Goal: Task Accomplishment & Management: Manage account settings

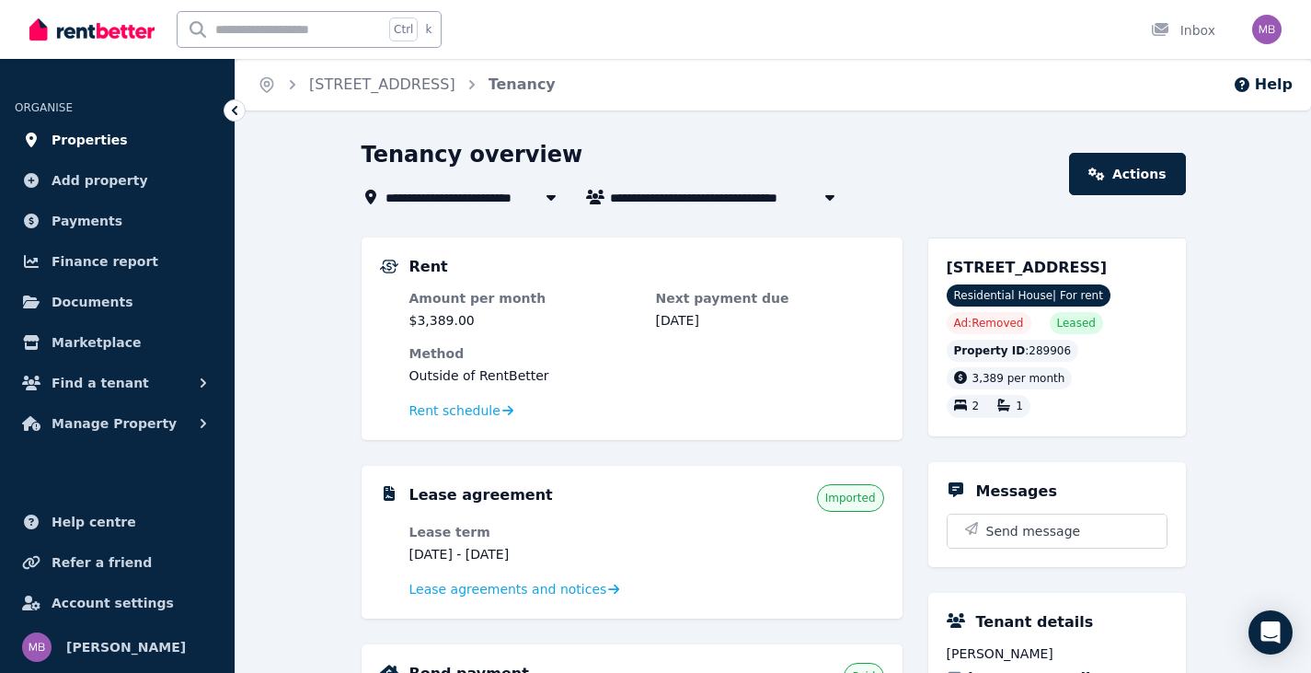
click at [106, 145] on span "Properties" at bounding box center [90, 140] width 76 height 22
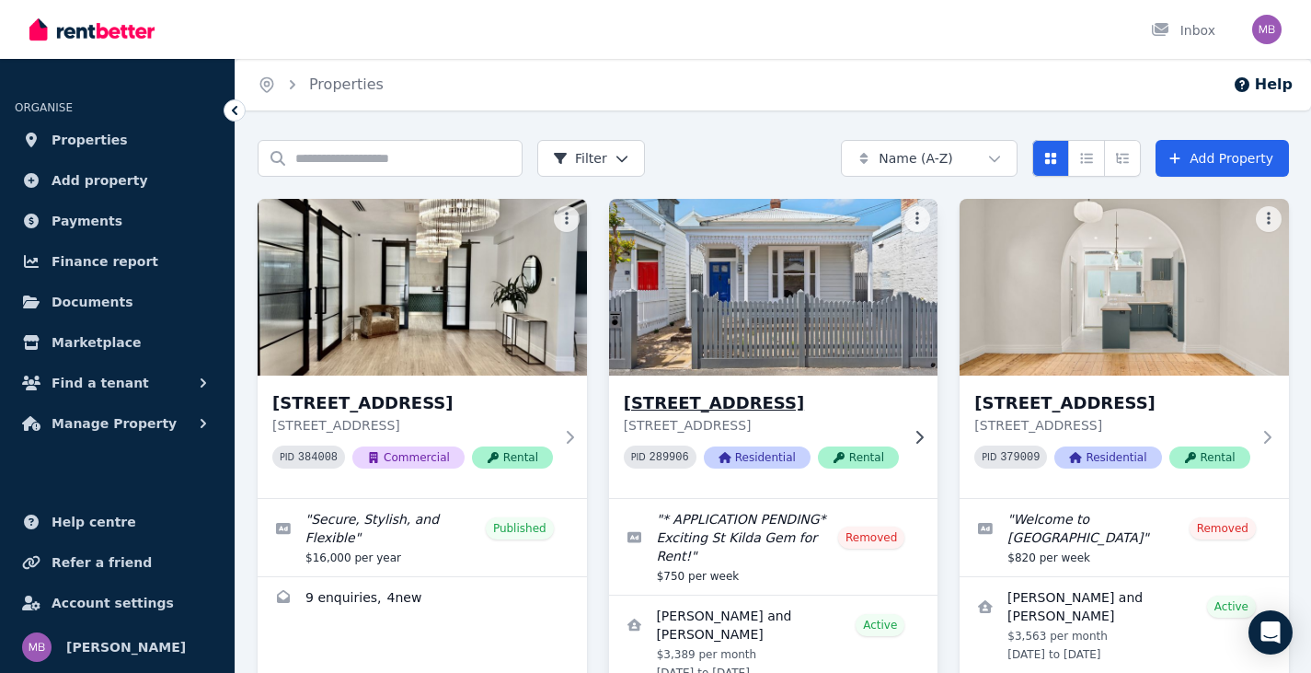
scroll to position [92, 0]
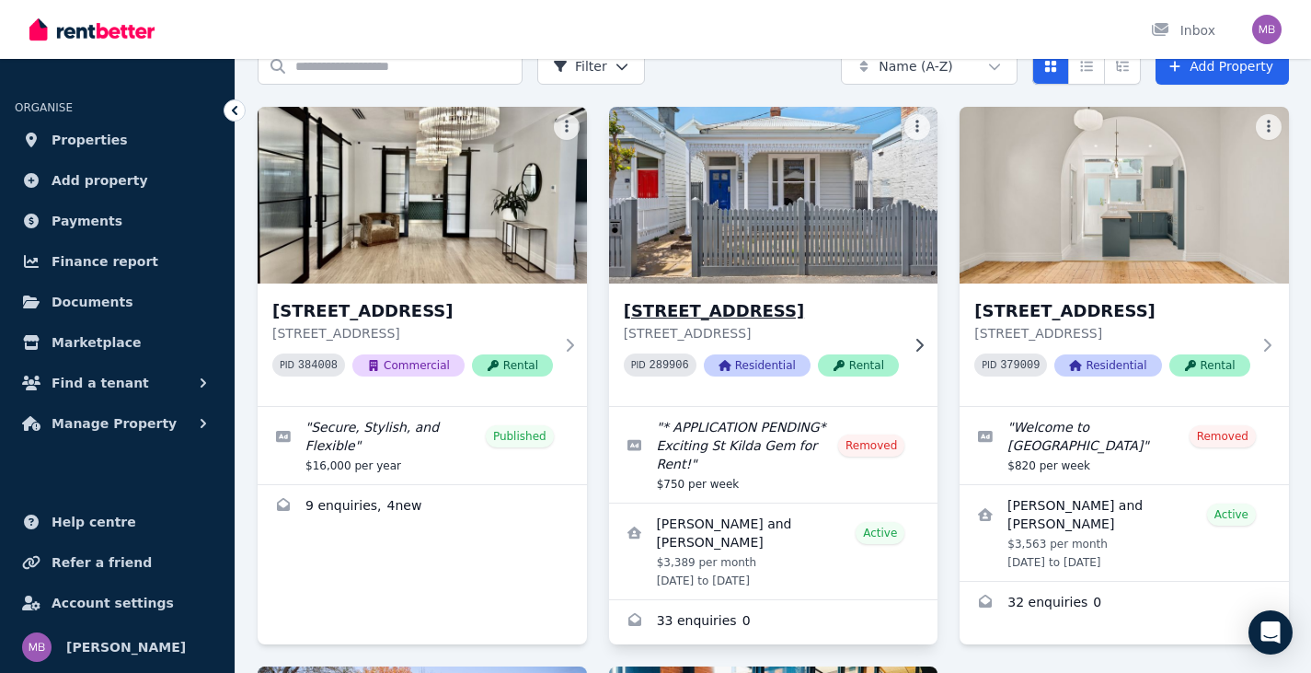
click at [705, 312] on h3 "[STREET_ADDRESS]" at bounding box center [761, 311] width 275 height 26
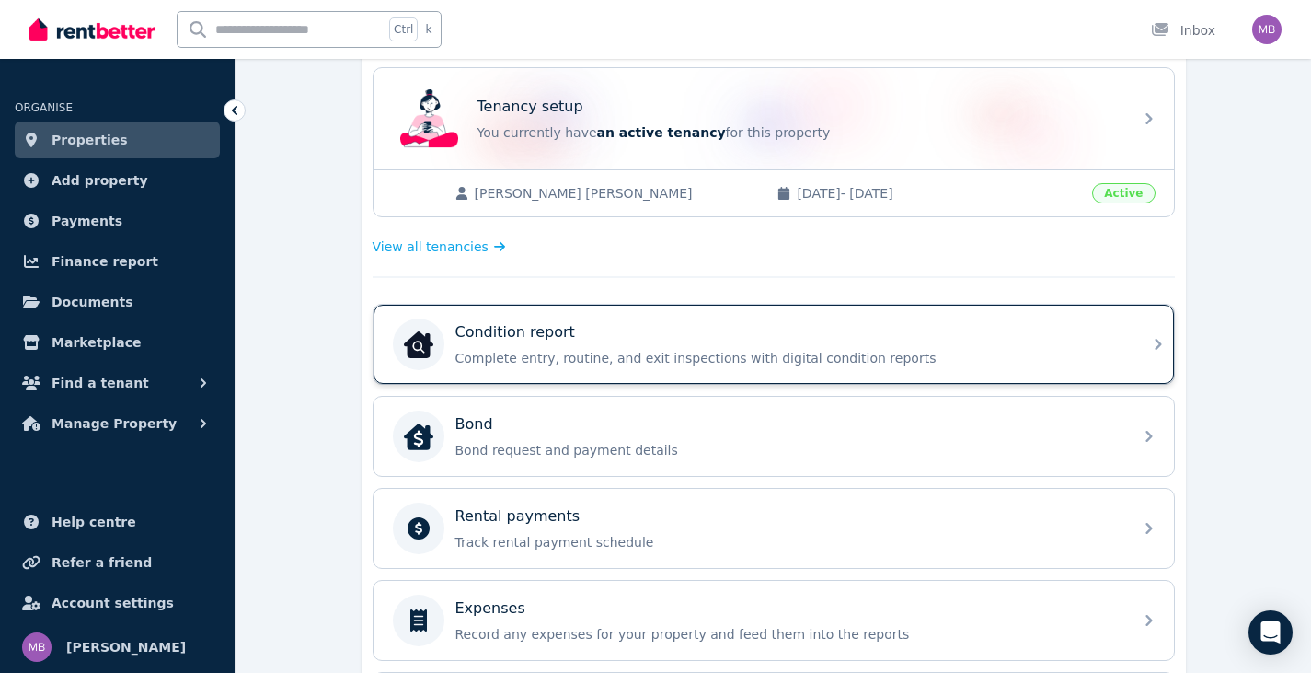
scroll to position [552, 0]
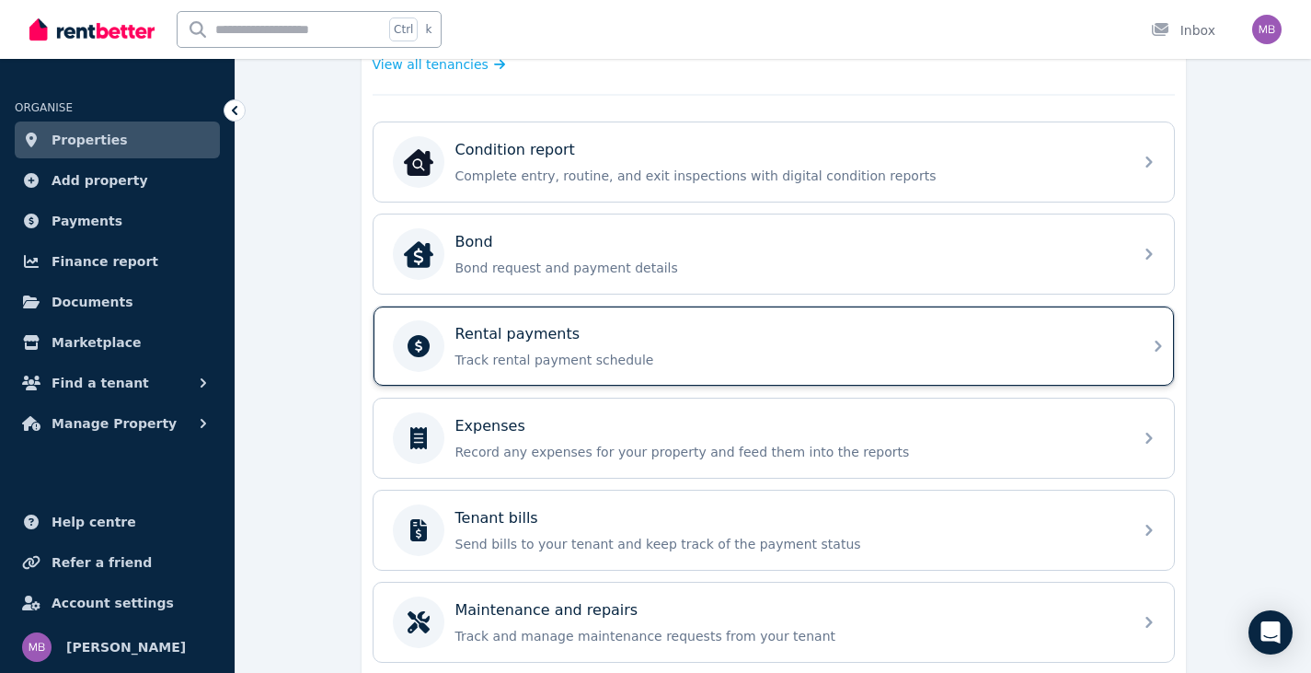
click at [1113, 336] on div "Rental payments" at bounding box center [789, 334] width 666 height 22
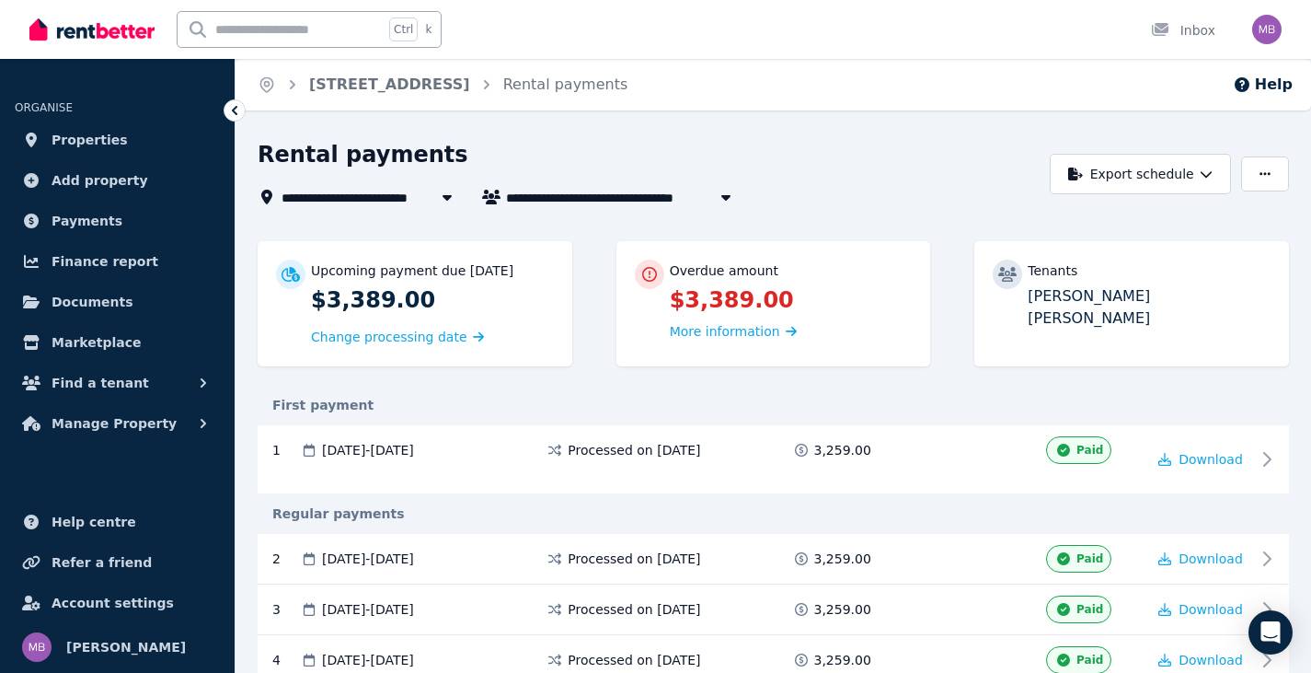
click at [1148, 271] on div "Tenants" at bounding box center [1149, 270] width 243 height 18
click at [668, 206] on span "[PERSON_NAME] and [PERSON_NAME]" at bounding box center [646, 197] width 280 height 22
type input "**********"
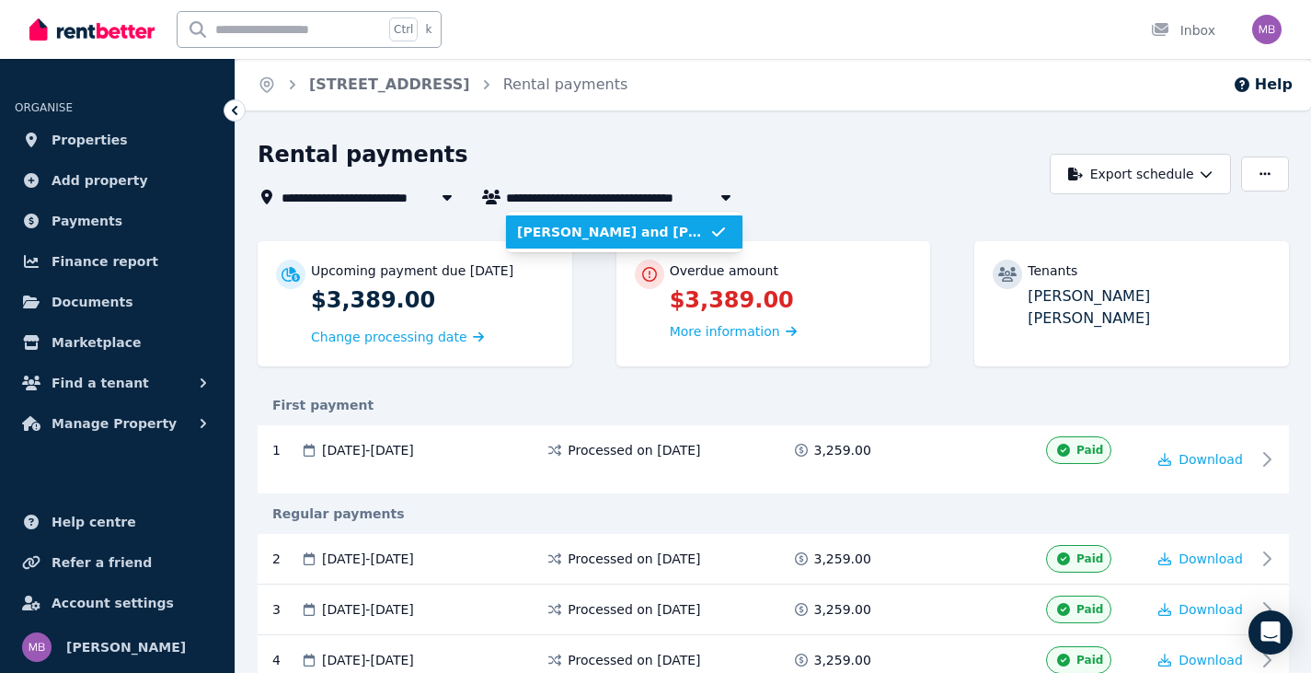
click at [595, 231] on span "[PERSON_NAME] and [PERSON_NAME]" at bounding box center [613, 232] width 192 height 18
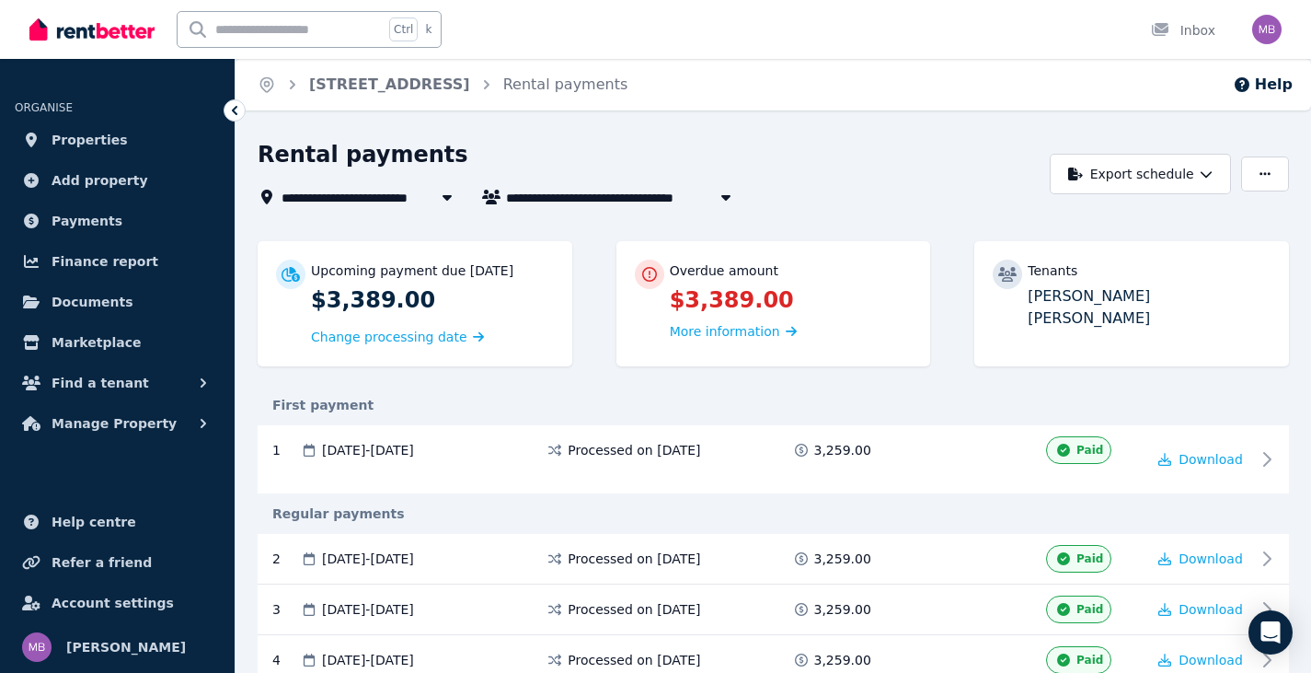
click at [347, 192] on span "[STREET_ADDRESS]" at bounding box center [362, 197] width 161 height 22
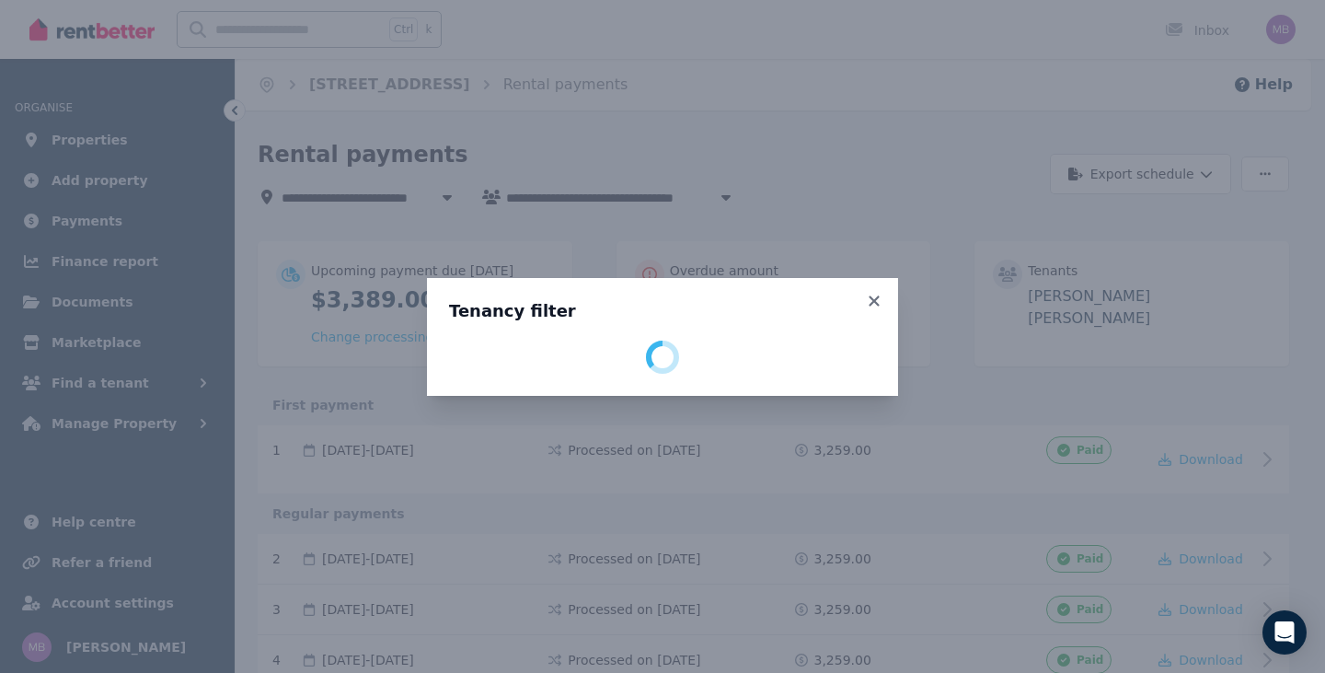
select select "**********"
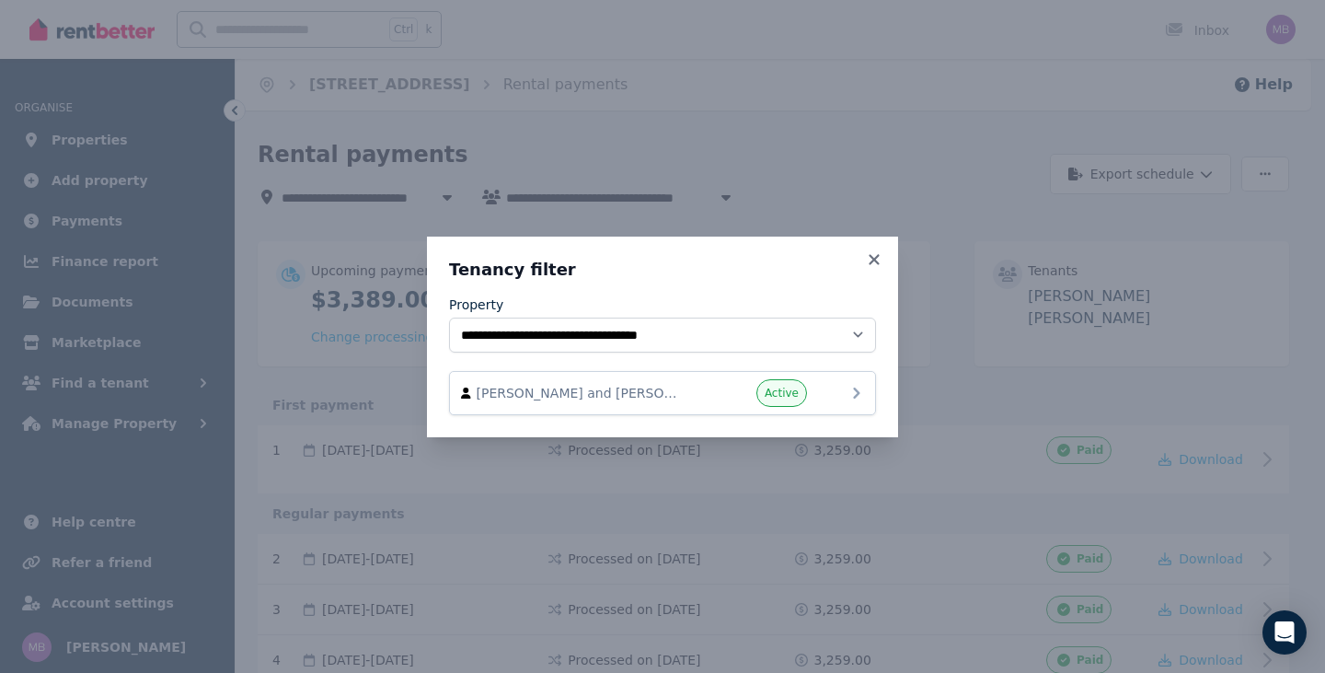
click at [850, 390] on icon at bounding box center [857, 393] width 22 height 22
click at [631, 397] on span "[PERSON_NAME] and [PERSON_NAME]" at bounding box center [582, 393] width 210 height 18
click at [745, 95] on div "**********" at bounding box center [662, 336] width 1325 height 673
click at [874, 258] on icon at bounding box center [874, 259] width 18 height 17
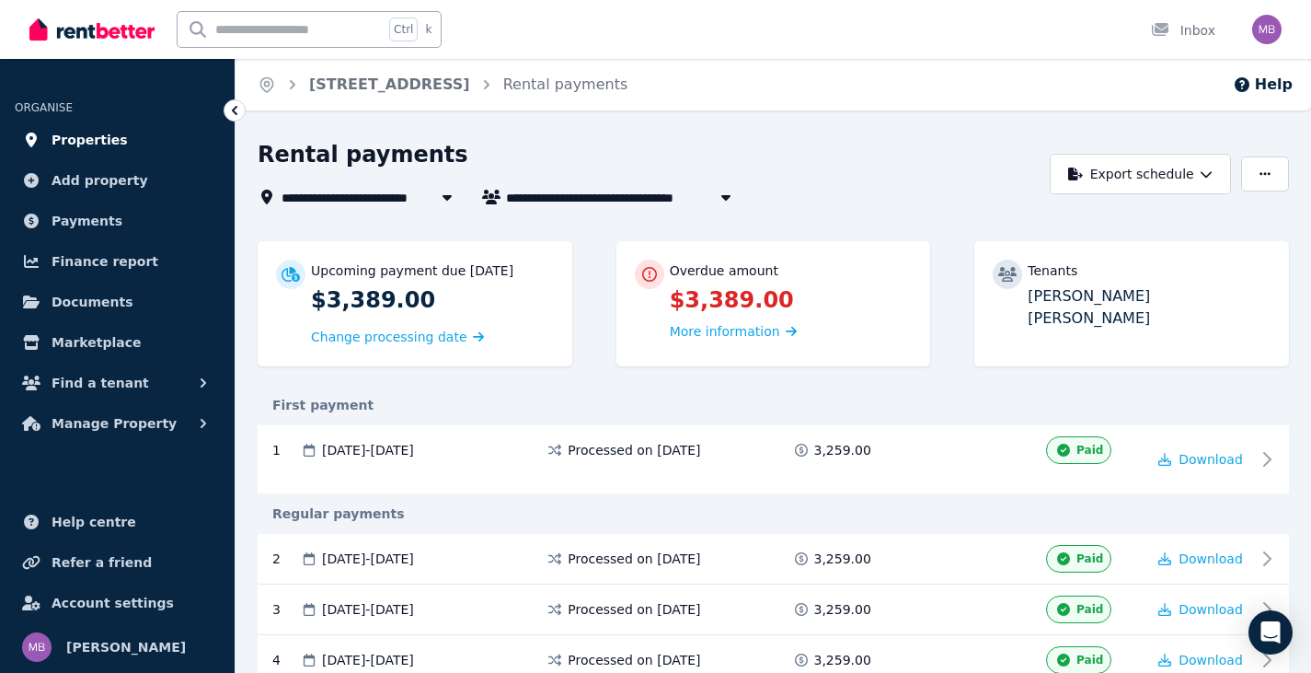
click at [157, 144] on link "Properties" at bounding box center [117, 139] width 205 height 37
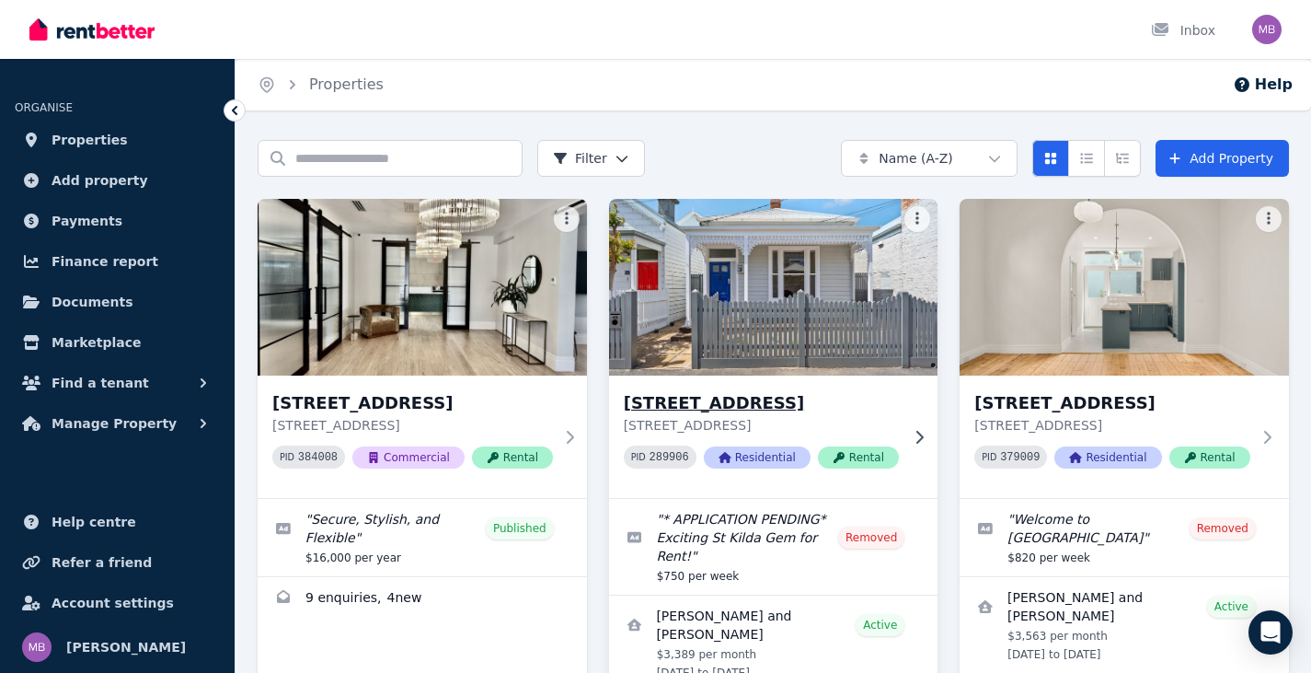
click at [759, 407] on h3 "[STREET_ADDRESS]" at bounding box center [761, 403] width 275 height 26
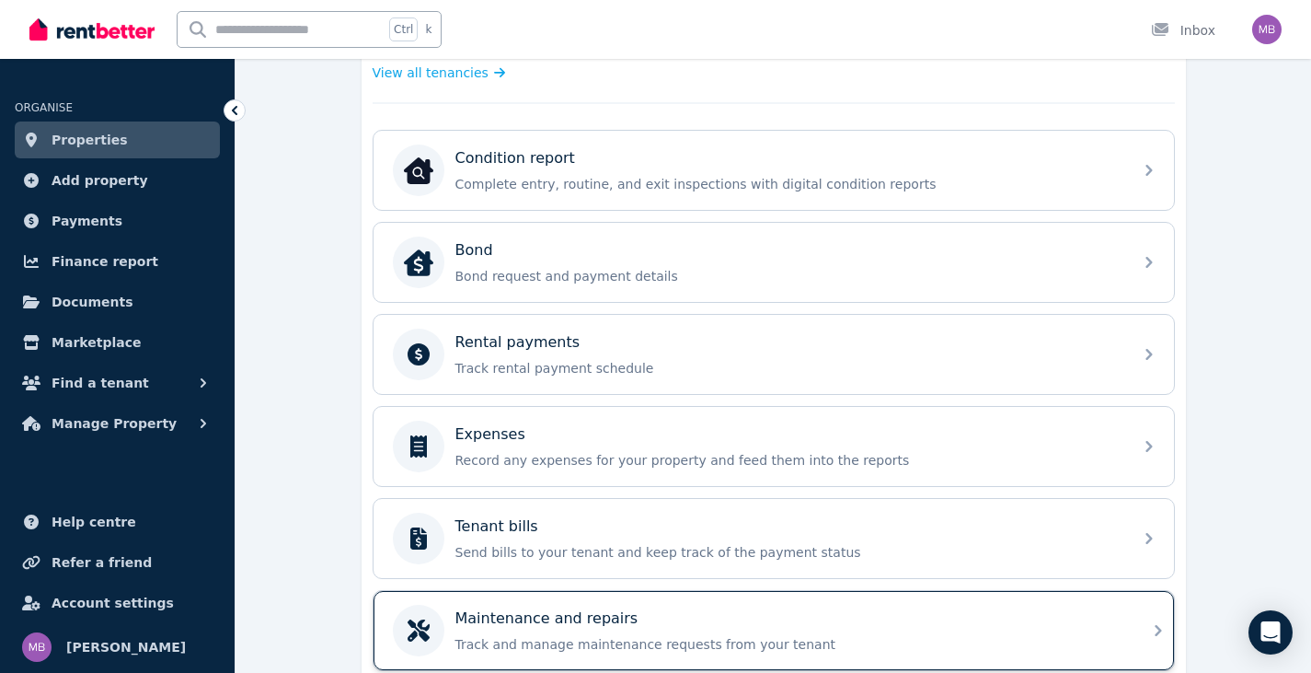
scroll to position [439, 0]
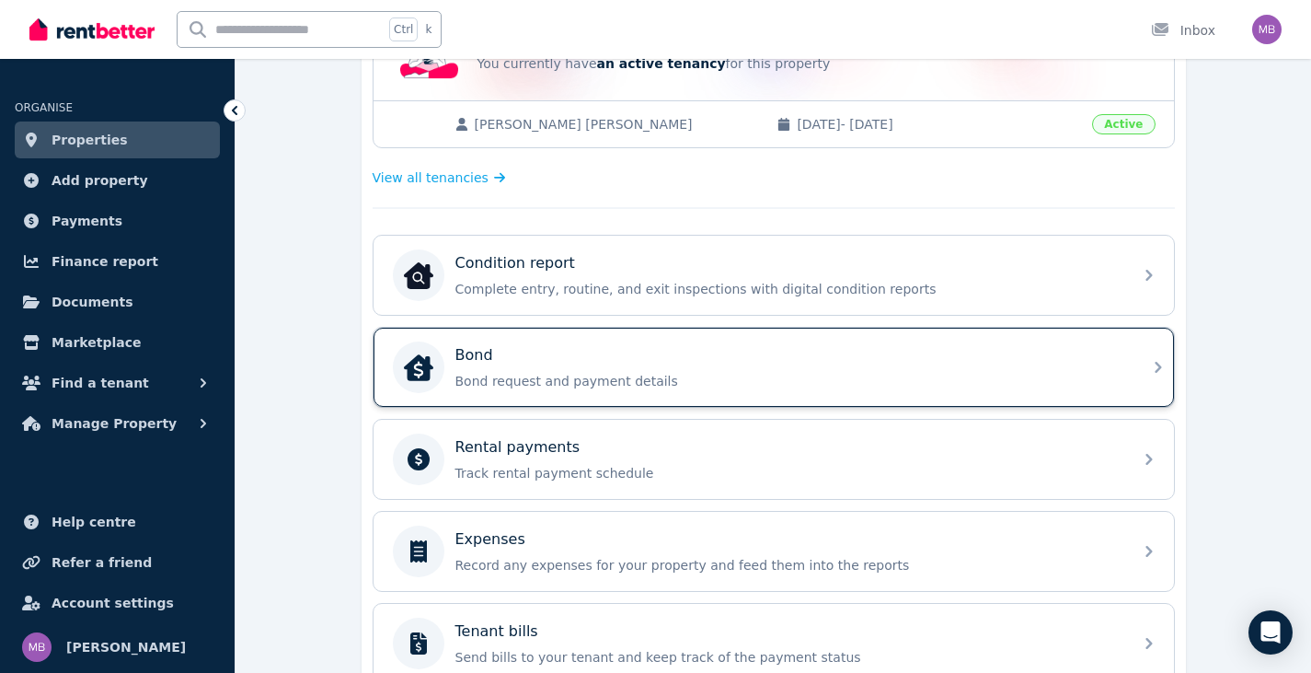
click at [1143, 363] on div "Bond Bond request and payment details" at bounding box center [774, 367] width 801 height 79
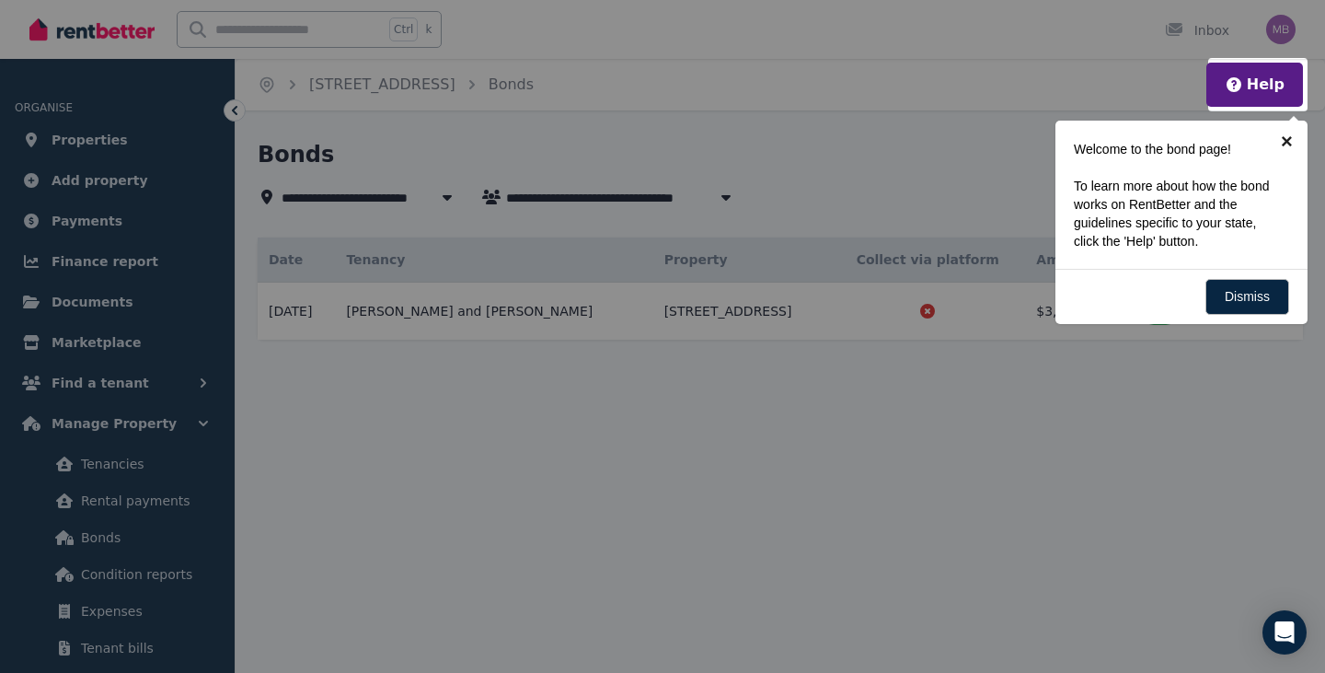
click at [1288, 141] on link "×" at bounding box center [1286, 141] width 41 height 41
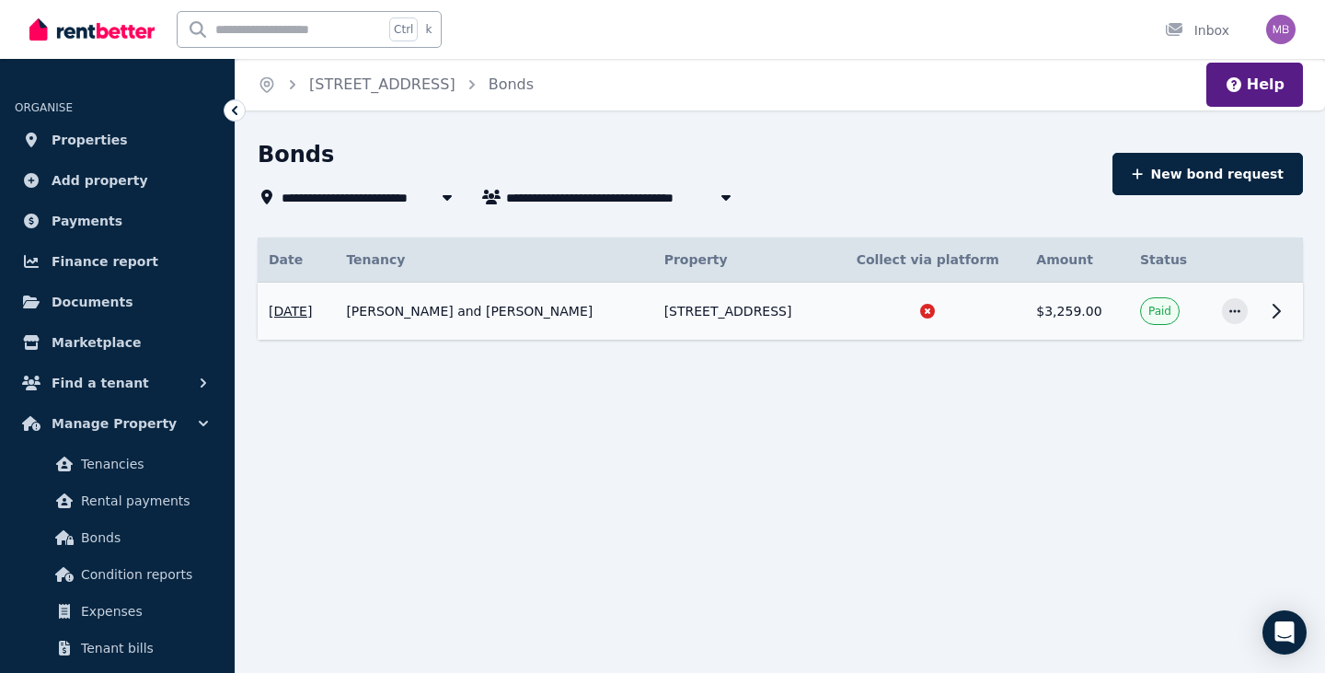
click at [1277, 314] on icon at bounding box center [1277, 311] width 6 height 13
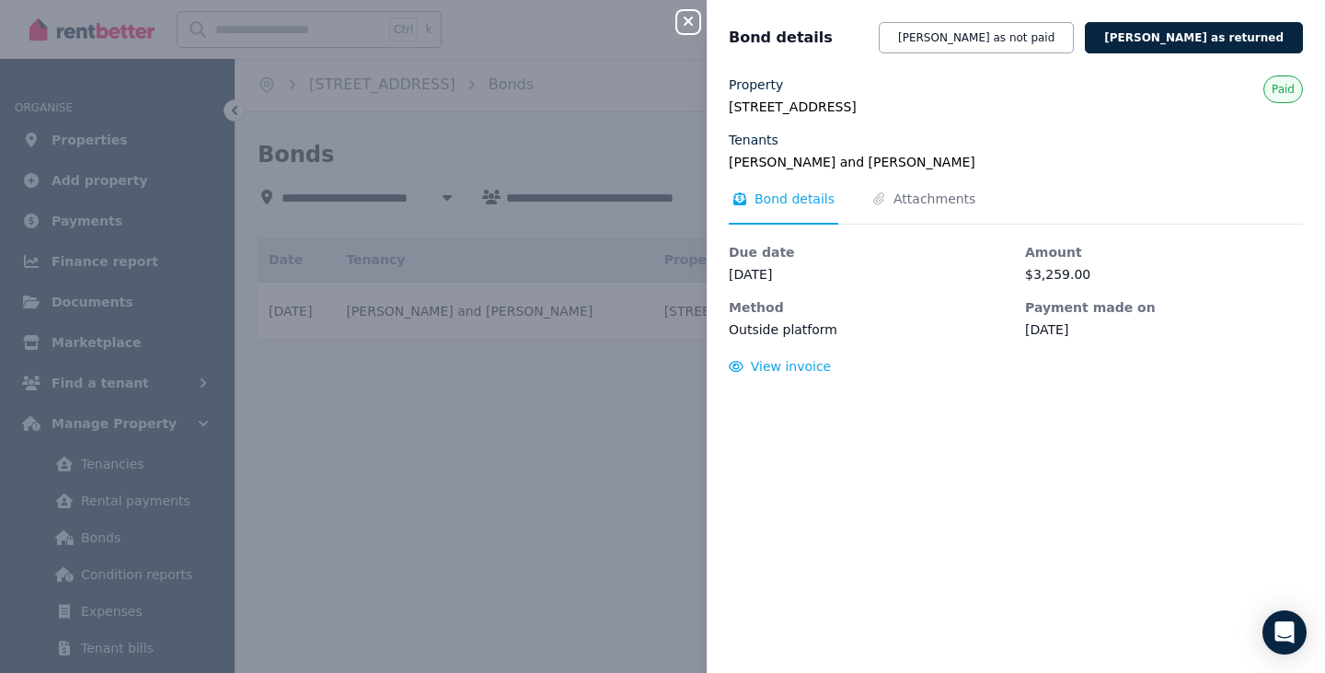
click at [683, 22] on icon "button" at bounding box center [688, 21] width 22 height 15
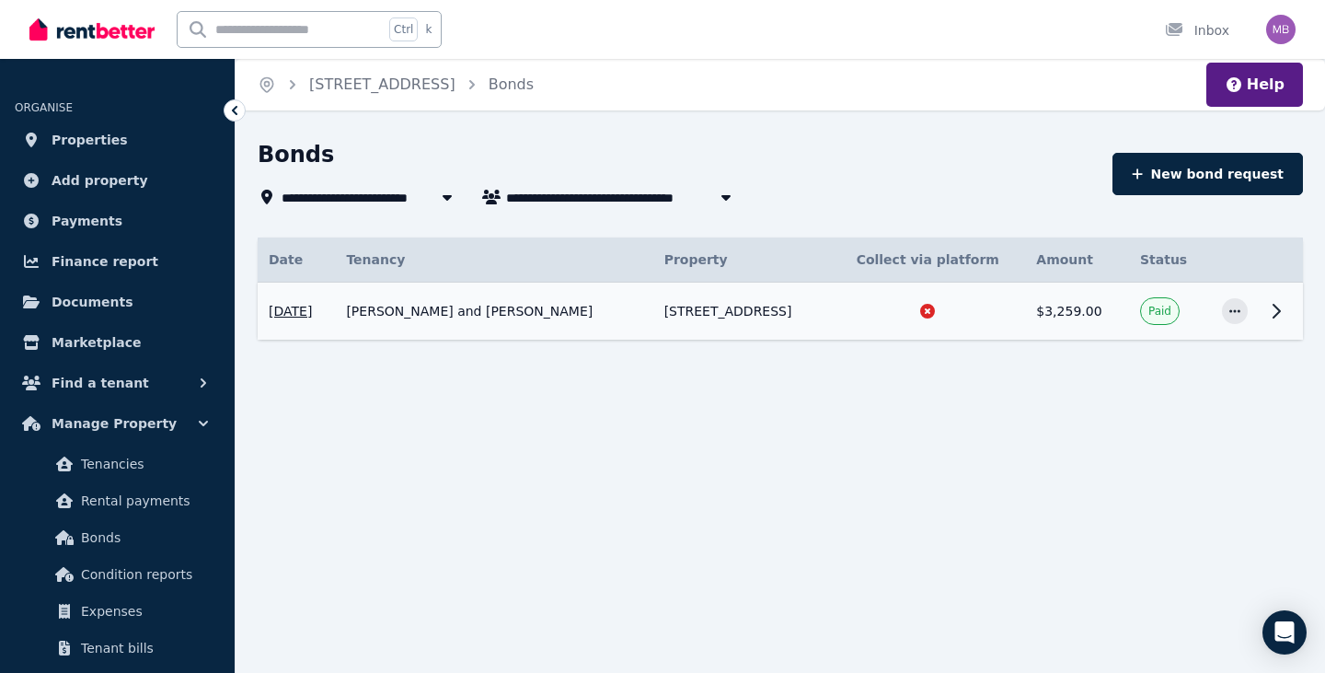
click at [291, 307] on span "[DATE]" at bounding box center [290, 311] width 43 height 18
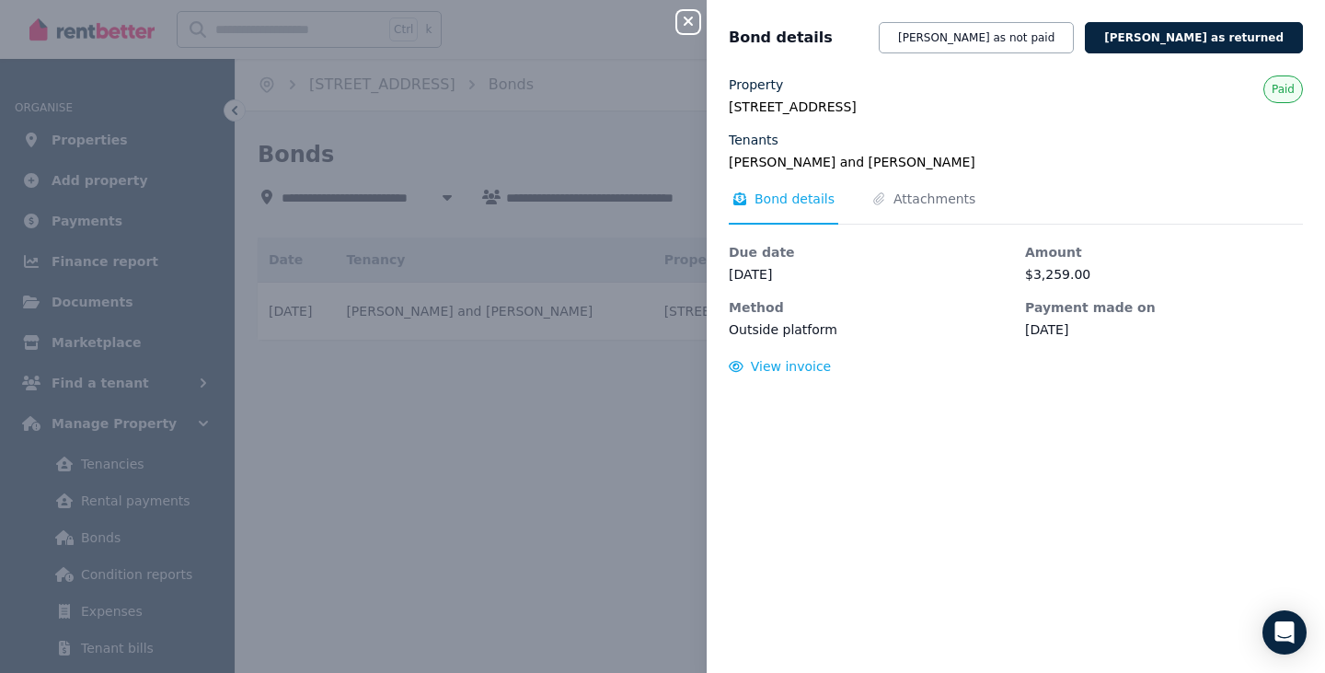
click at [768, 159] on legend "[PERSON_NAME] and [PERSON_NAME]" at bounding box center [1016, 162] width 574 height 18
click at [858, 156] on legend "[PERSON_NAME] and [PERSON_NAME]" at bounding box center [1016, 162] width 574 height 18
click at [426, 544] on div "Close panel Bond details [PERSON_NAME] as not paid [PERSON_NAME] as returned Pr…" at bounding box center [662, 336] width 1325 height 673
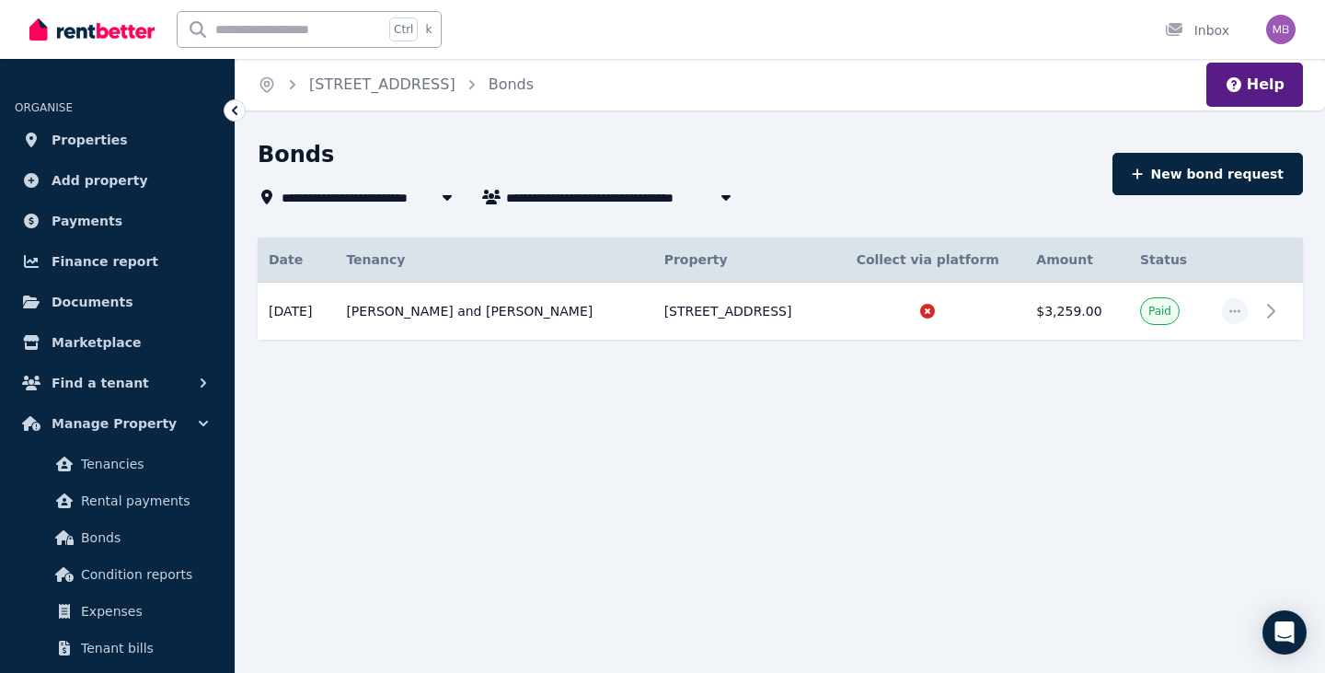
click at [340, 198] on span "[STREET_ADDRESS]" at bounding box center [362, 197] width 161 height 22
type input "**********"
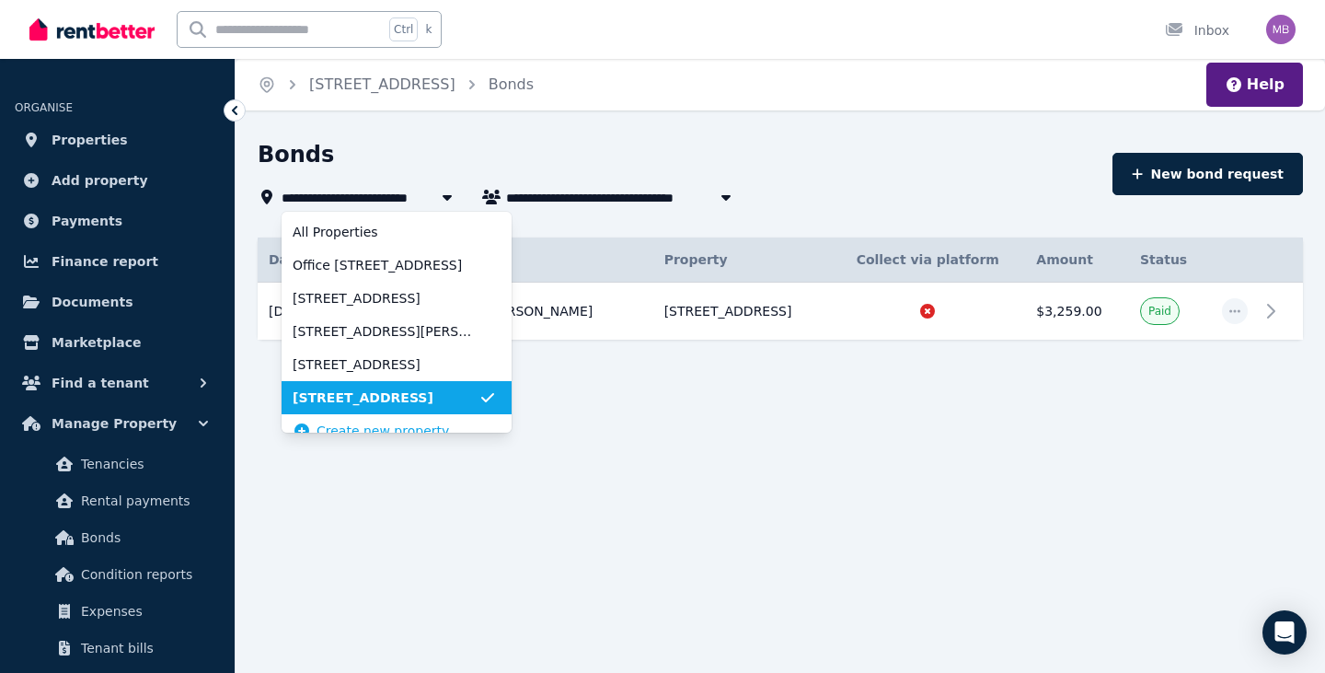
click at [721, 159] on div "Bonds" at bounding box center [680, 157] width 844 height 35
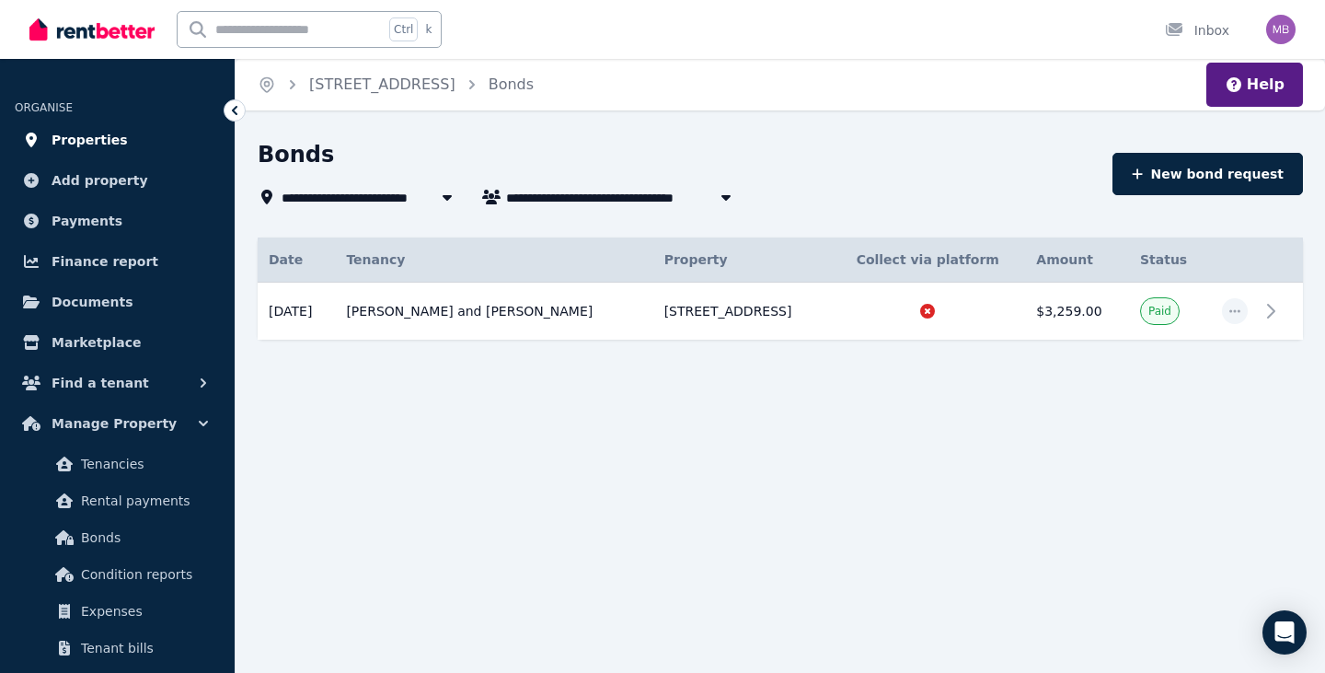
click at [86, 144] on span "Properties" at bounding box center [90, 140] width 76 height 22
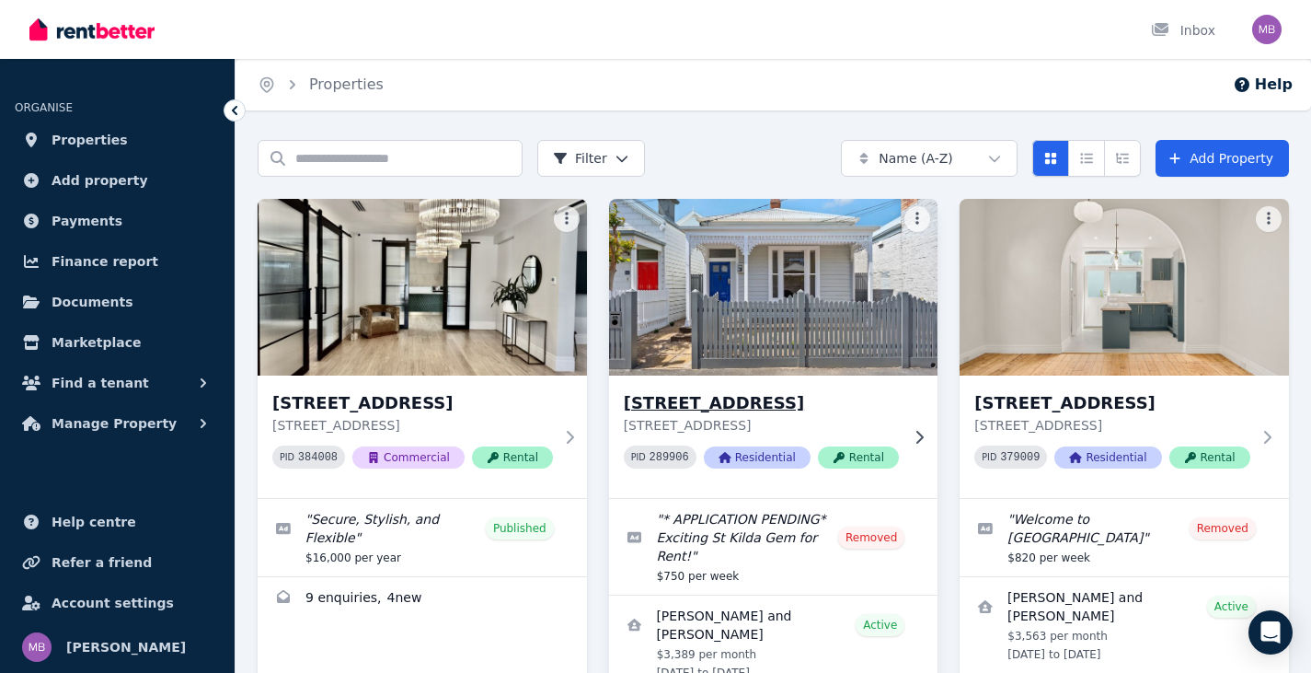
click at [696, 404] on h3 "[STREET_ADDRESS]" at bounding box center [761, 403] width 275 height 26
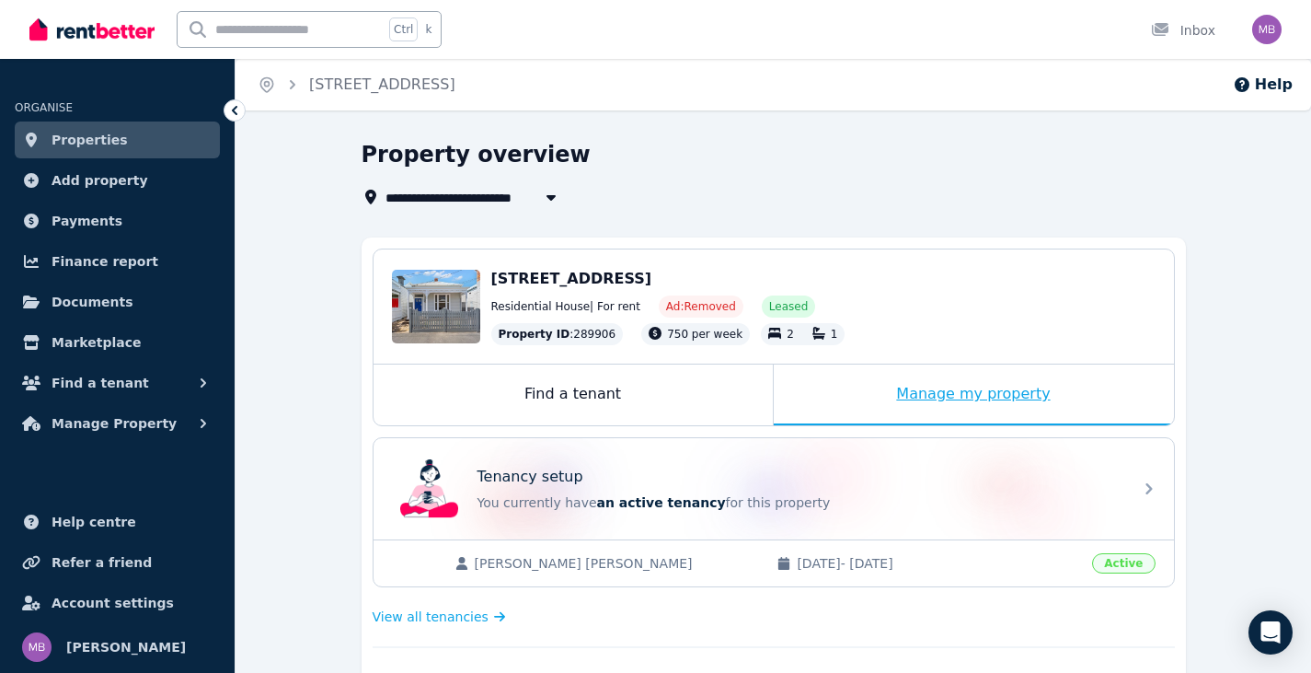
click at [924, 387] on div "Manage my property" at bounding box center [974, 394] width 400 height 61
click at [583, 391] on div "Find a tenant" at bounding box center [573, 394] width 399 height 61
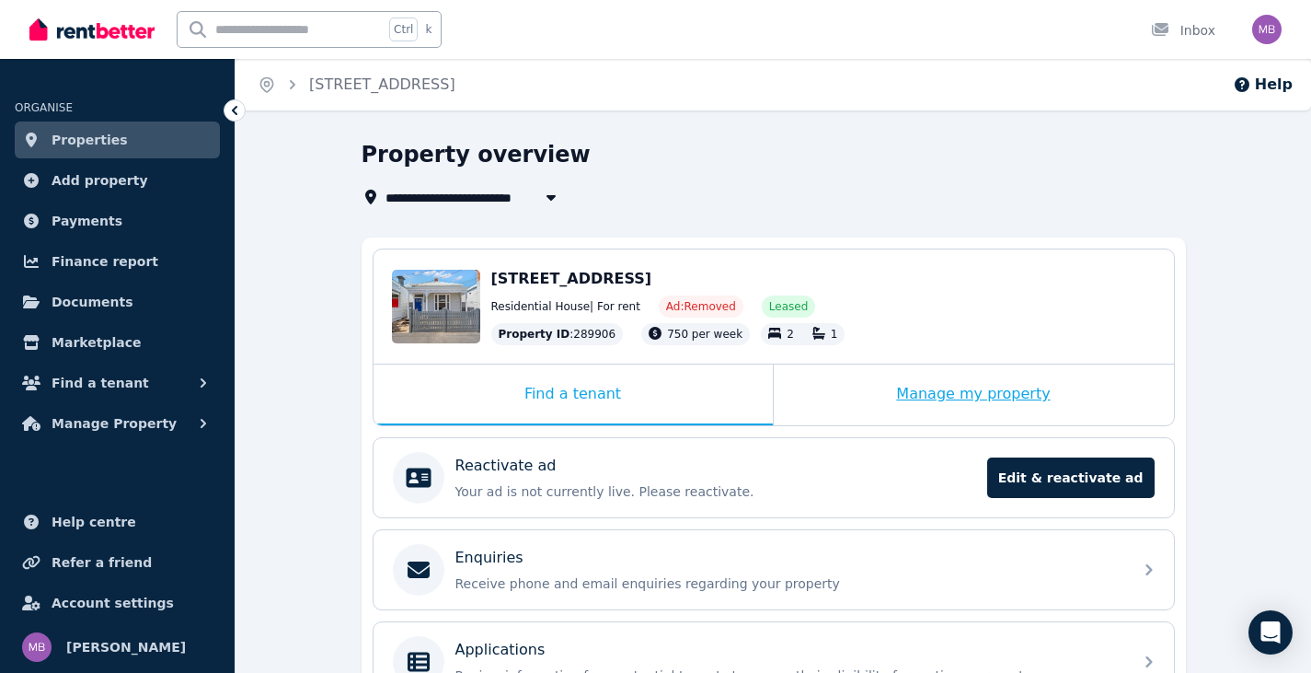
click at [1000, 410] on div "Manage my property" at bounding box center [974, 394] width 400 height 61
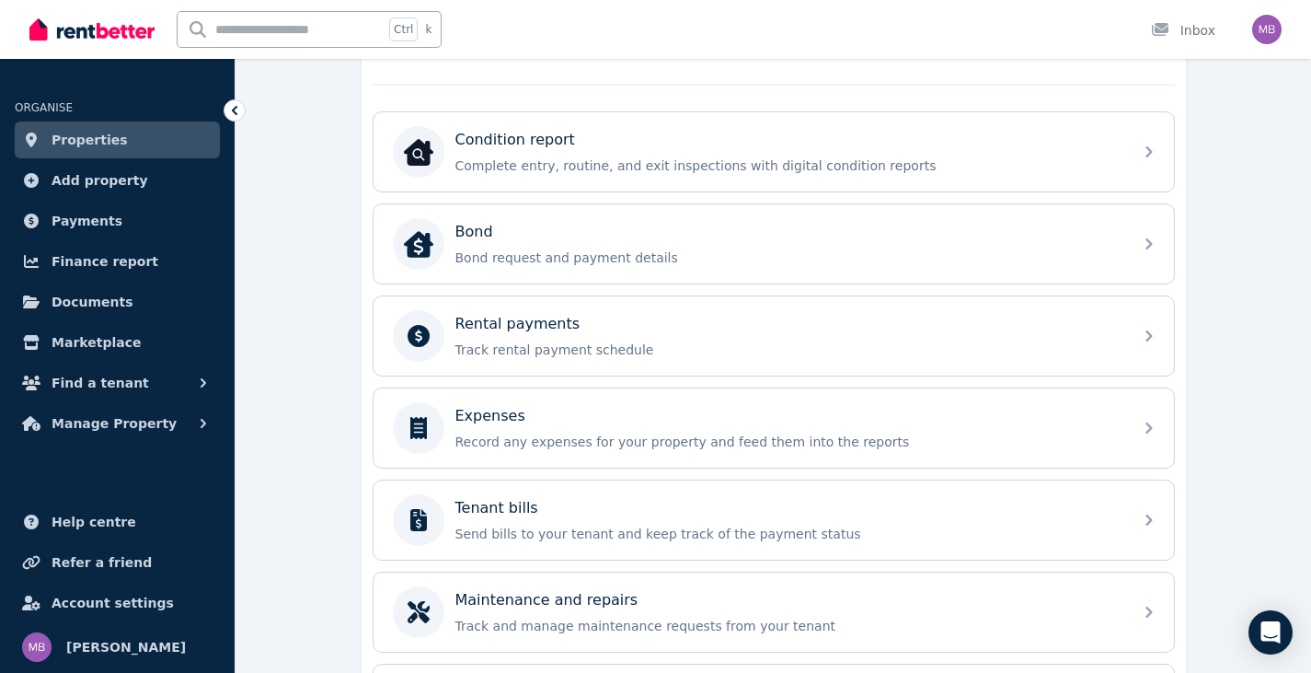
scroll to position [531, 0]
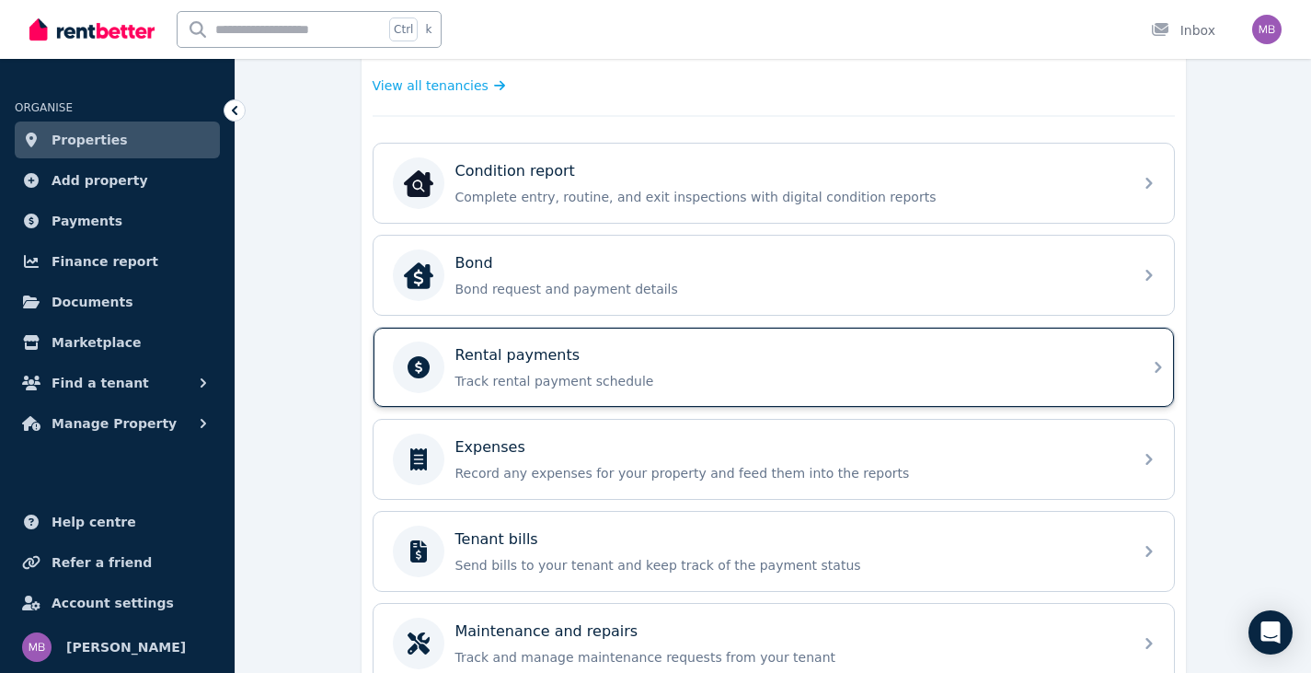
click at [1133, 378] on div "Rental payments Track rental payment schedule" at bounding box center [774, 367] width 801 height 79
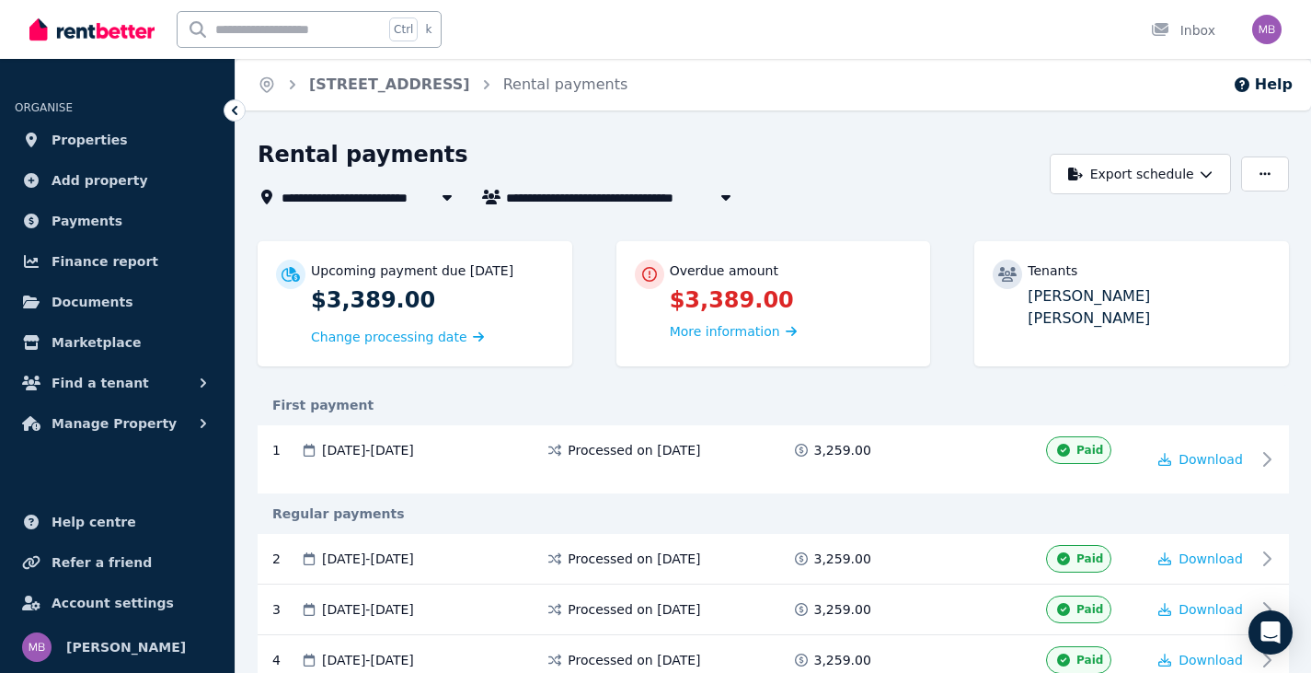
click at [1100, 305] on p "[PERSON_NAME] [PERSON_NAME]" at bounding box center [1149, 307] width 243 height 44
click at [1066, 302] on p "[PERSON_NAME] [PERSON_NAME]" at bounding box center [1149, 307] width 243 height 44
click at [1067, 301] on p "[PERSON_NAME] [PERSON_NAME]" at bounding box center [1149, 307] width 243 height 44
click at [1052, 281] on div "Tenants [PERSON_NAME] [PERSON_NAME]" at bounding box center [1149, 295] width 243 height 70
click at [1047, 275] on p "Tenants" at bounding box center [1053, 270] width 50 height 18
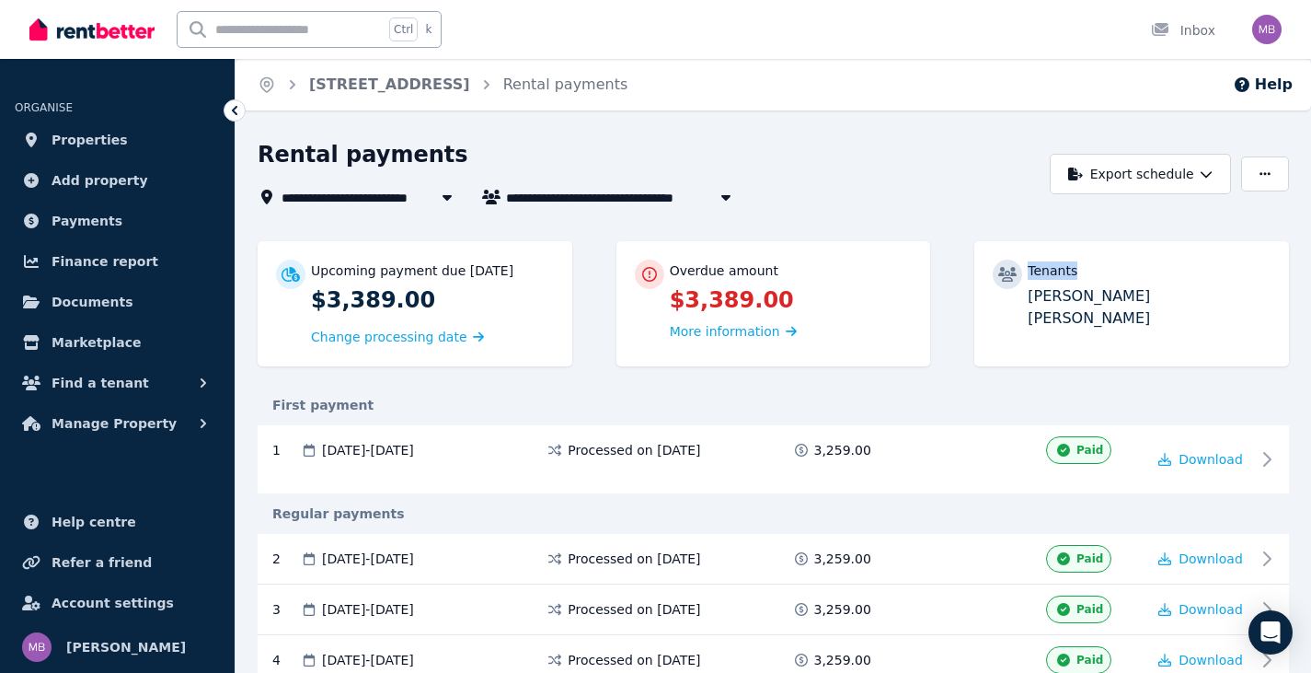
click at [1047, 275] on p "Tenants" at bounding box center [1053, 270] width 50 height 18
click at [1047, 276] on p "Tenants" at bounding box center [1053, 270] width 50 height 18
click at [1261, 179] on icon "button" at bounding box center [1265, 174] width 11 height 13
click at [572, 196] on span "[PERSON_NAME] and [PERSON_NAME]" at bounding box center [646, 197] width 280 height 22
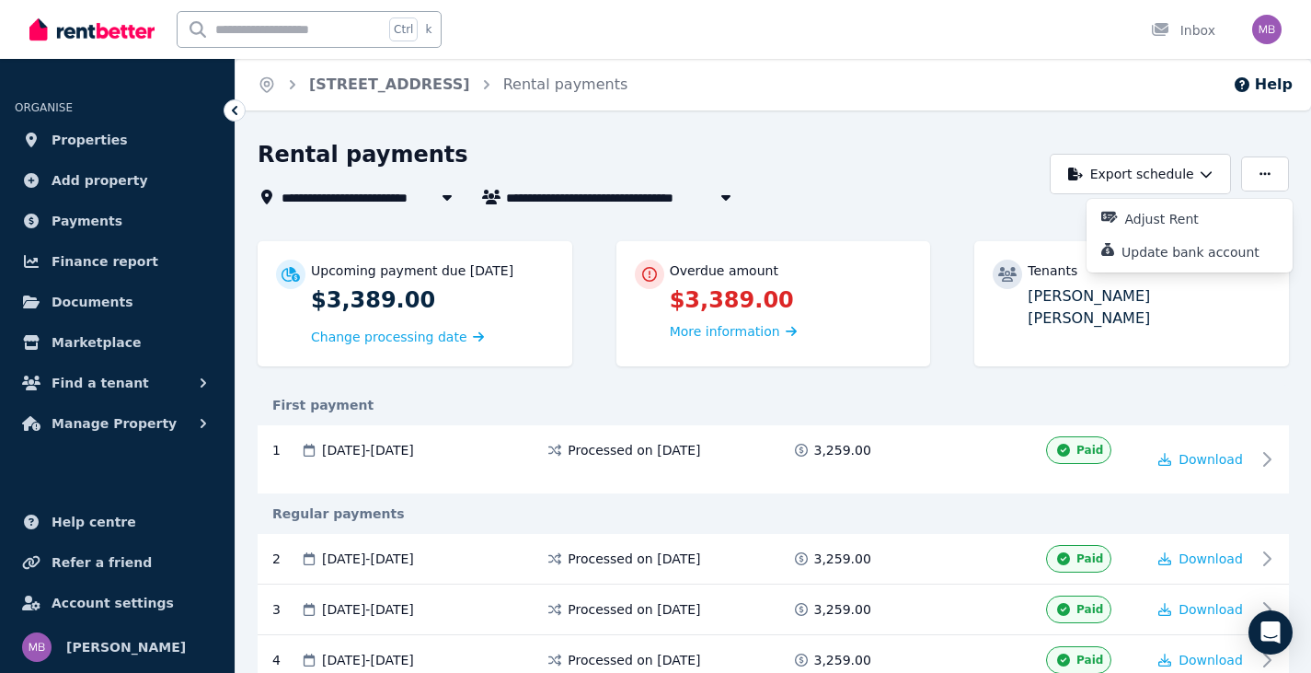
type input "**********"
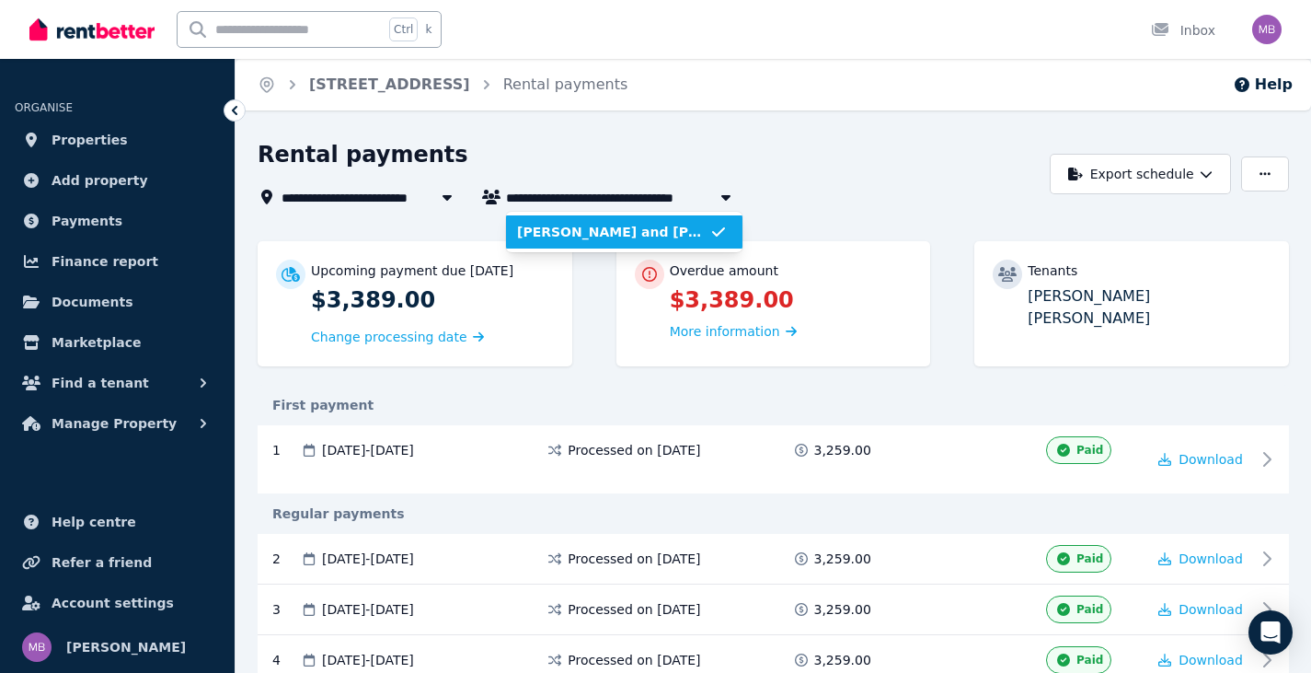
click at [559, 231] on span "[PERSON_NAME] and [PERSON_NAME]" at bounding box center [613, 232] width 192 height 18
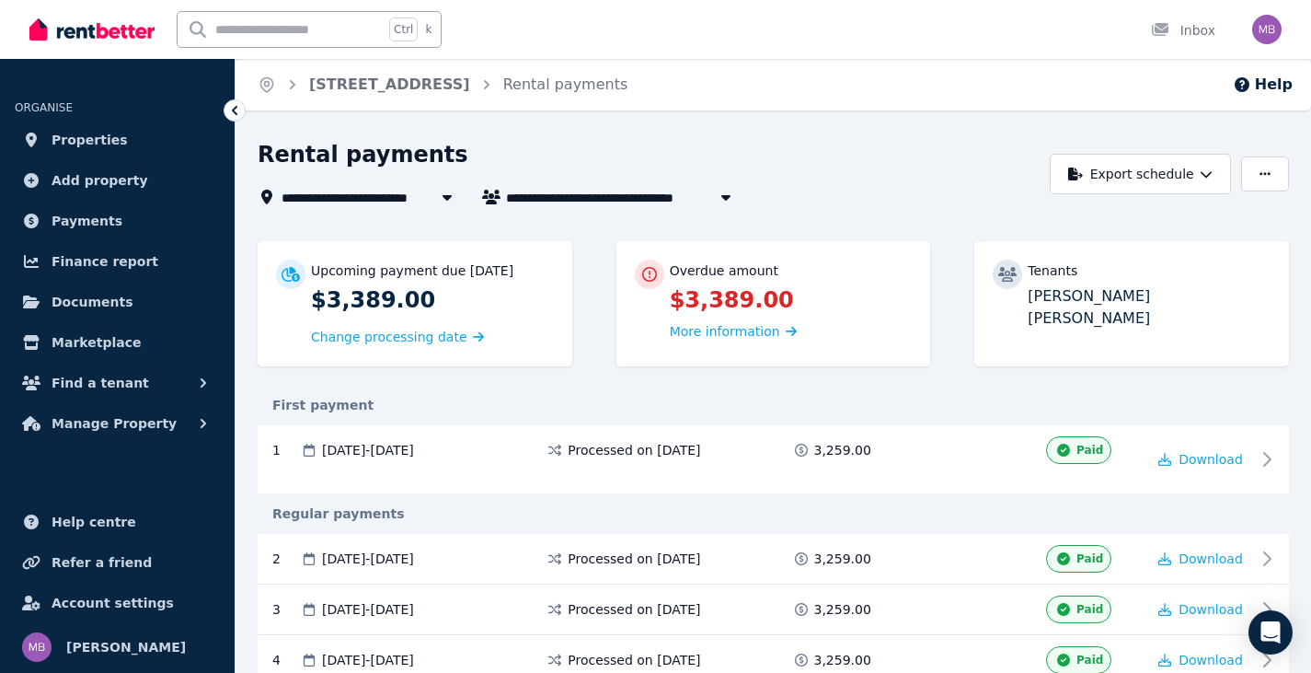
click at [358, 202] on span "[STREET_ADDRESS]" at bounding box center [362, 197] width 161 height 22
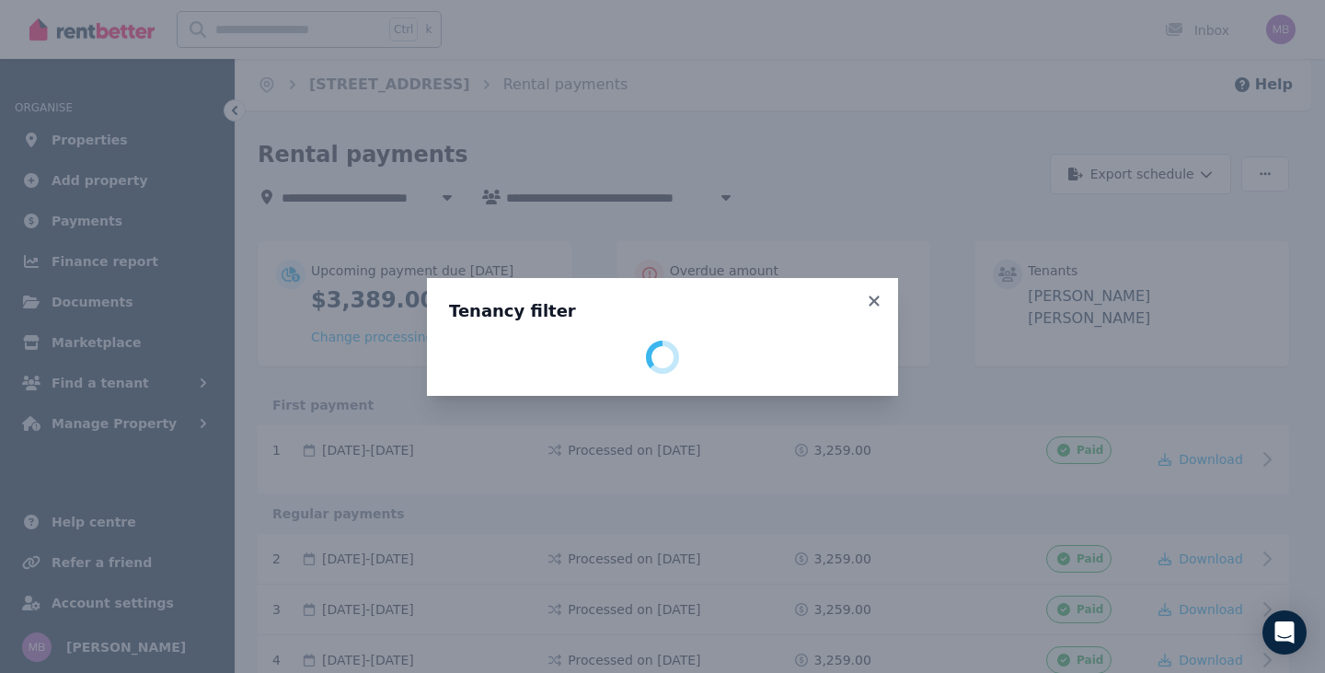
select select "**********"
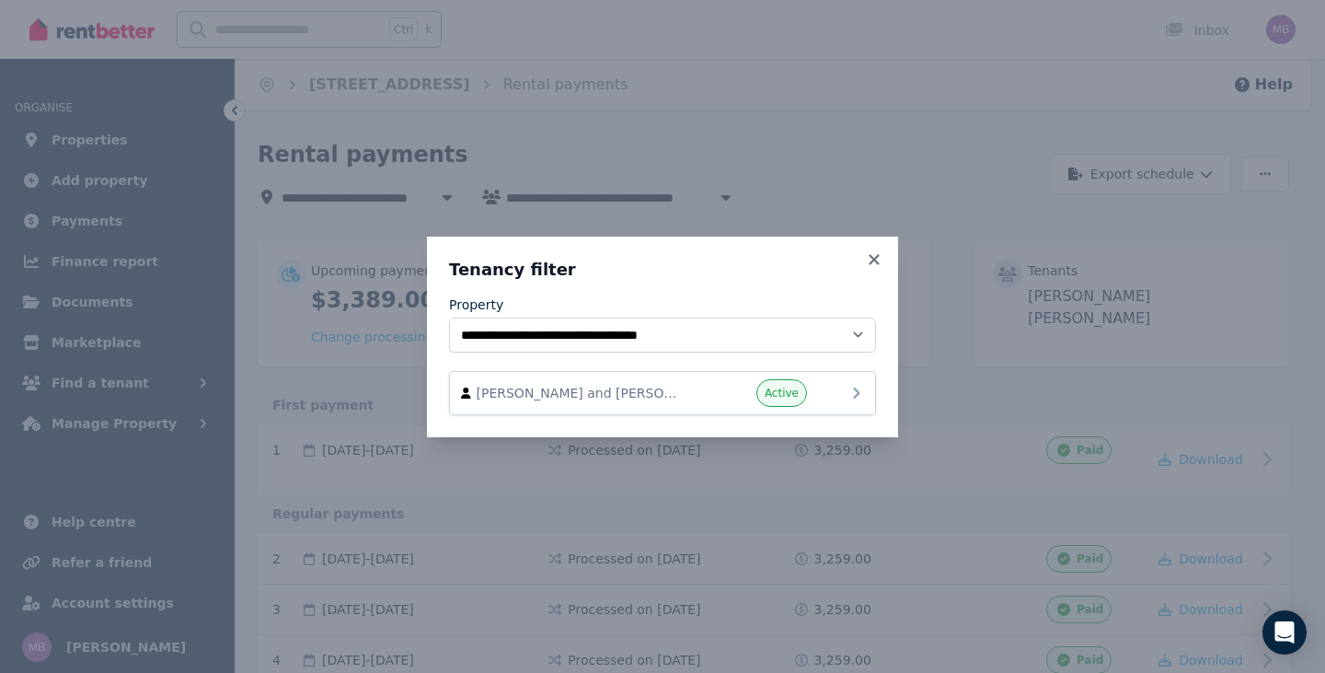
click at [661, 399] on span "[PERSON_NAME] and [PERSON_NAME]" at bounding box center [582, 393] width 210 height 18
click at [848, 389] on icon at bounding box center [857, 393] width 22 height 22
click at [861, 141] on div "**********" at bounding box center [662, 336] width 1325 height 673
click at [405, 98] on div "**********" at bounding box center [662, 336] width 1325 height 673
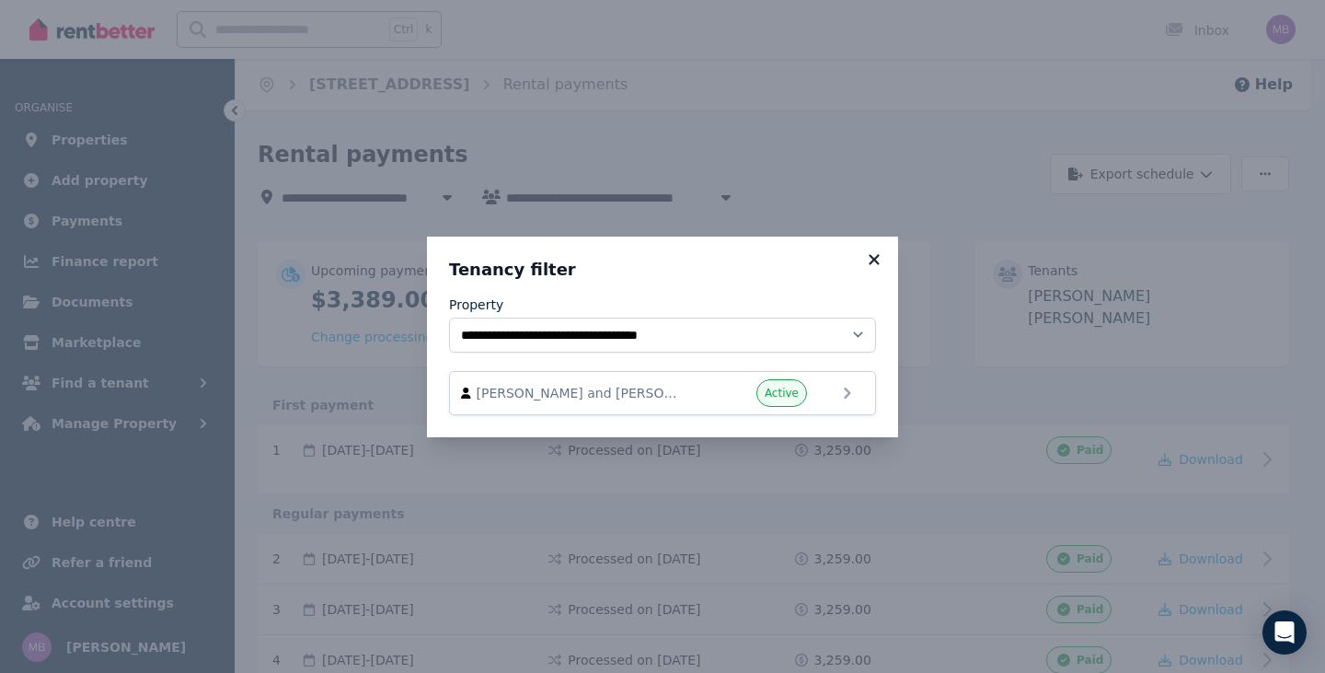
click at [876, 253] on icon at bounding box center [874, 259] width 18 height 17
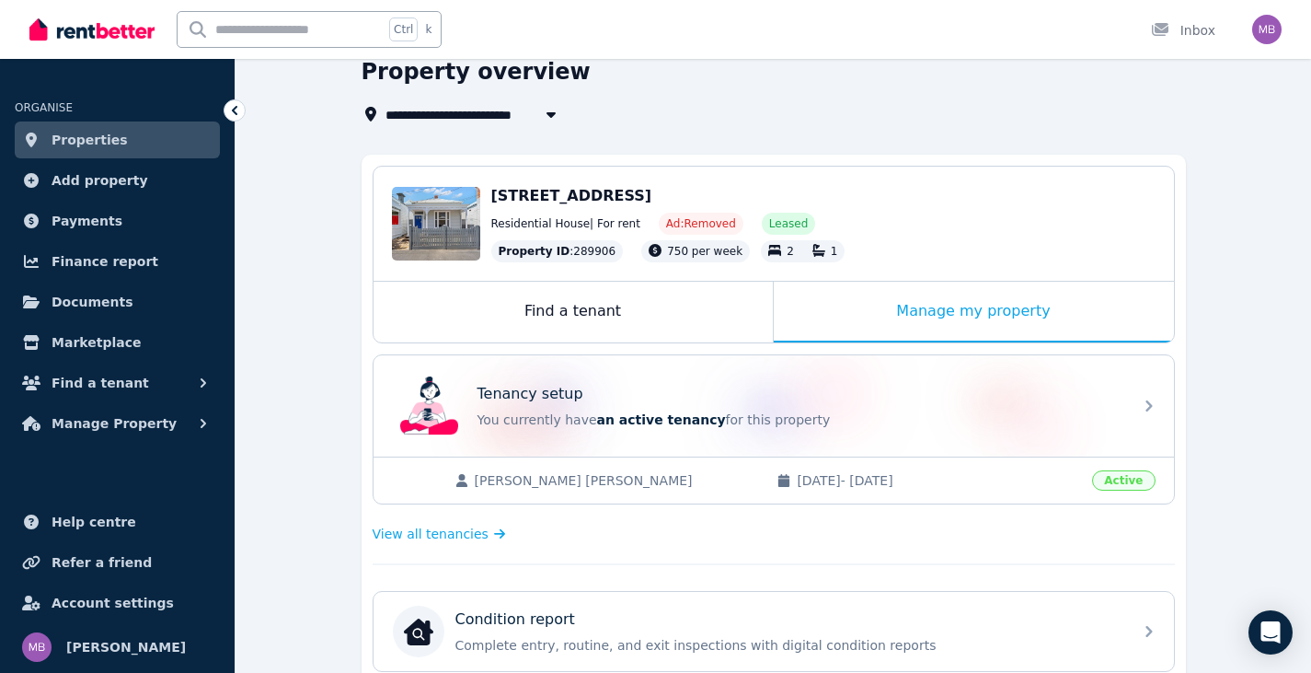
scroll to position [184, 0]
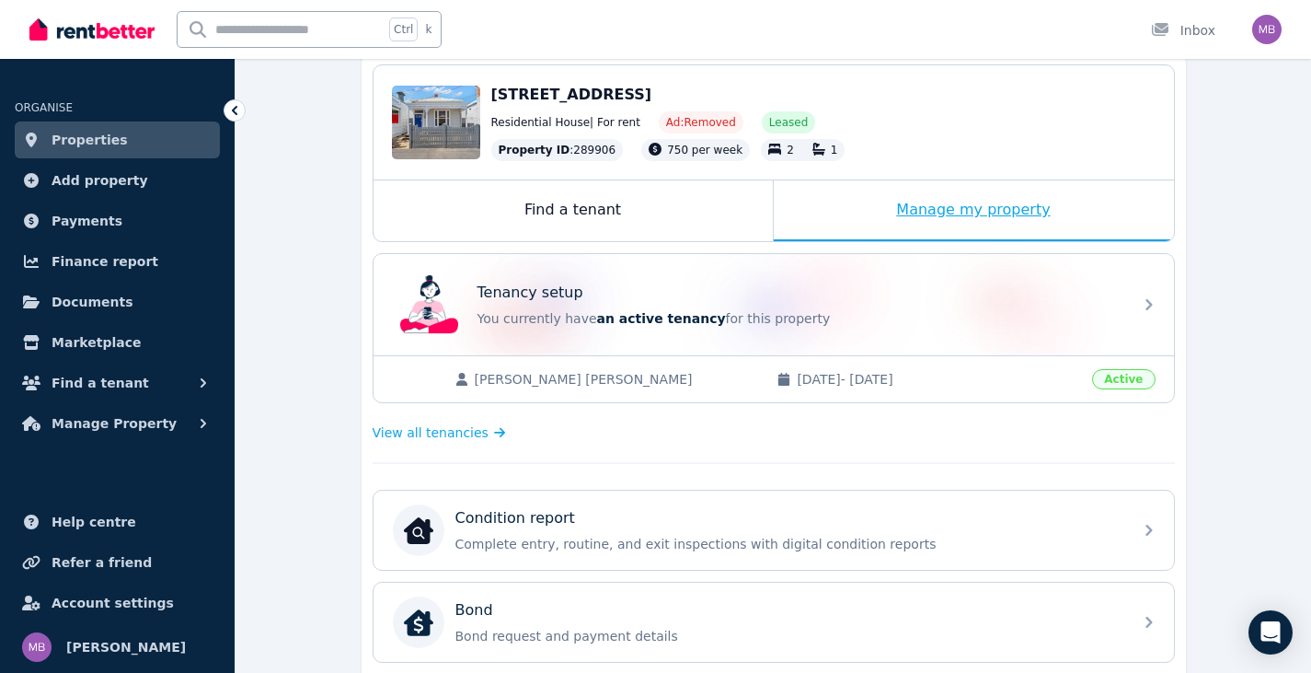
click at [943, 208] on div "Manage my property" at bounding box center [974, 210] width 400 height 61
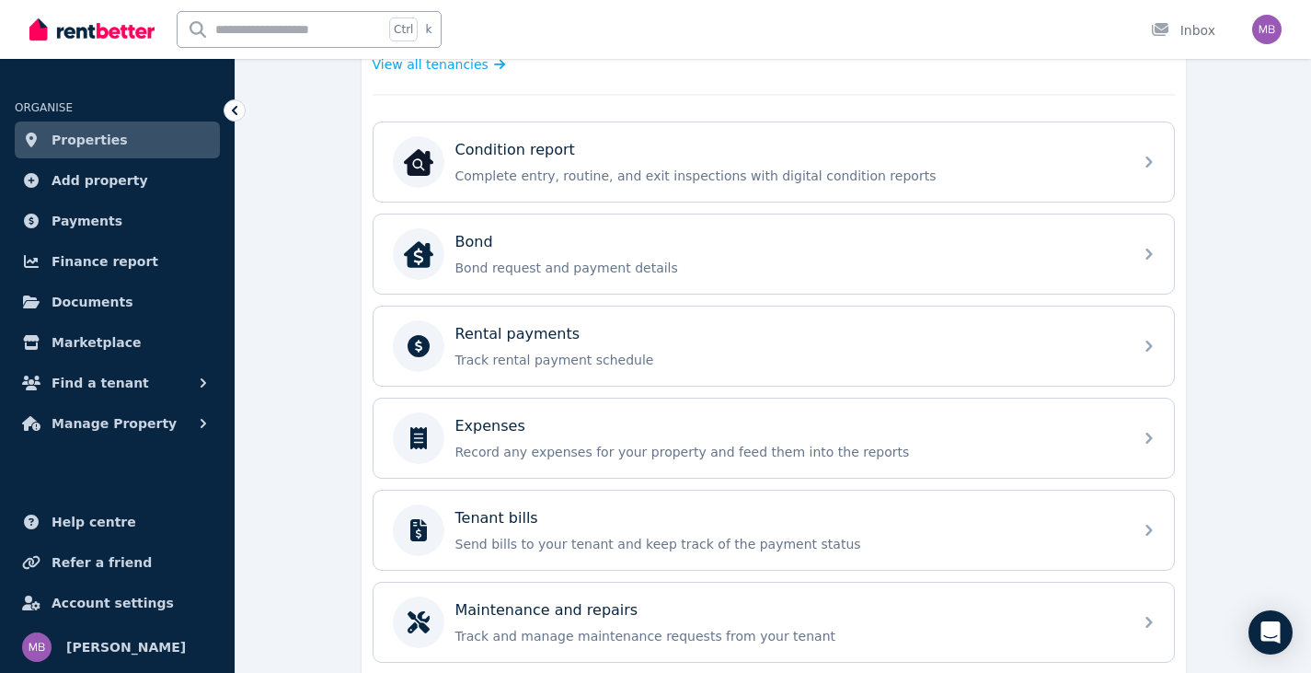
scroll to position [715, 0]
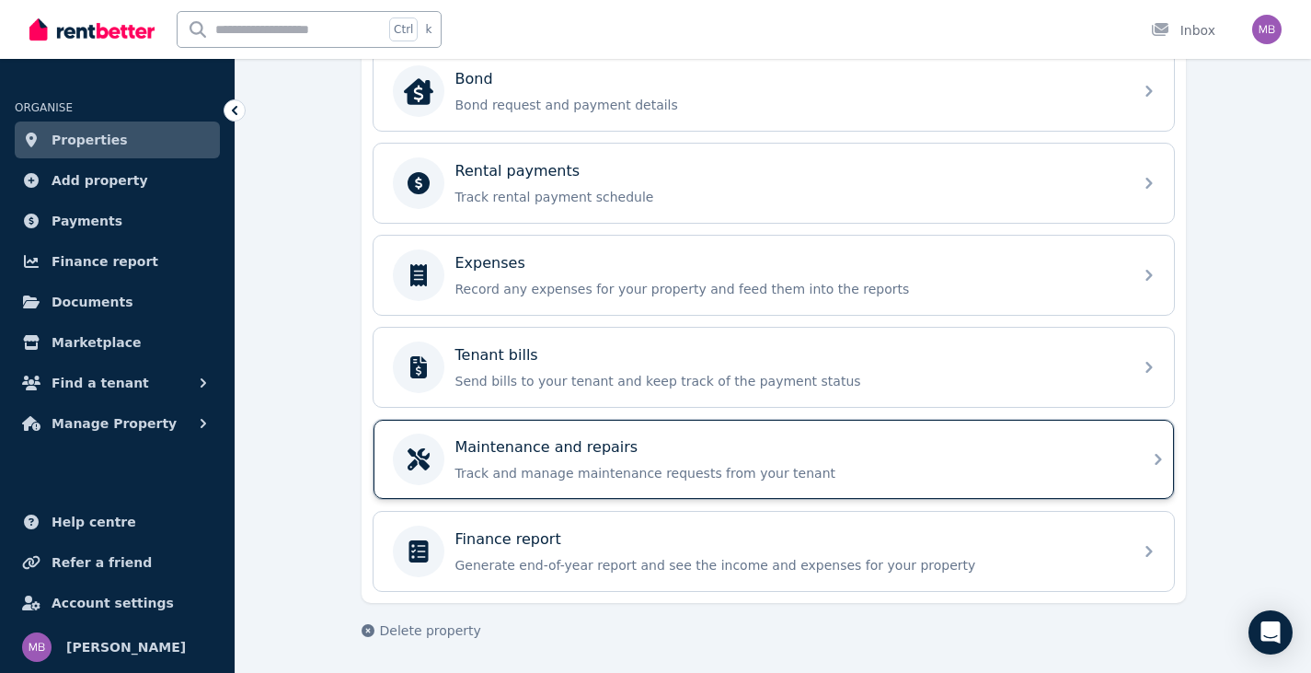
click at [949, 464] on p "Track and manage maintenance requests from your tenant" at bounding box center [789, 473] width 666 height 18
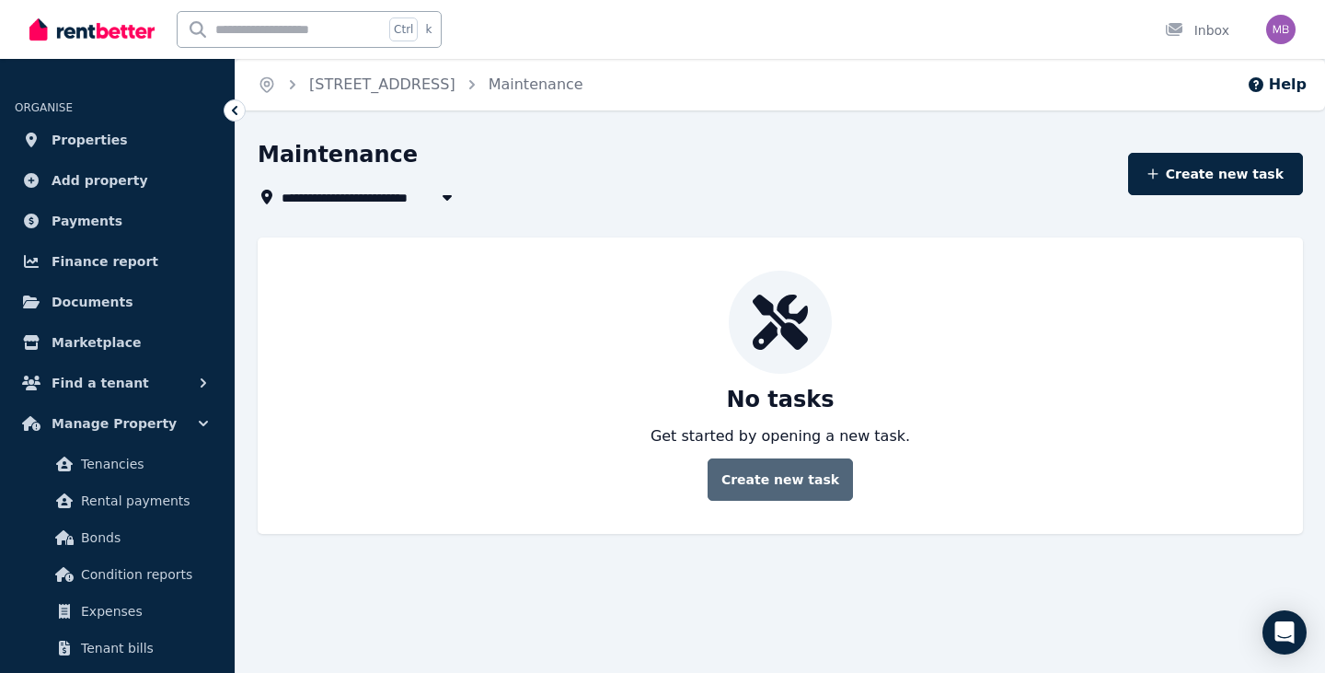
click at [773, 496] on button "Create new task" at bounding box center [780, 479] width 145 height 42
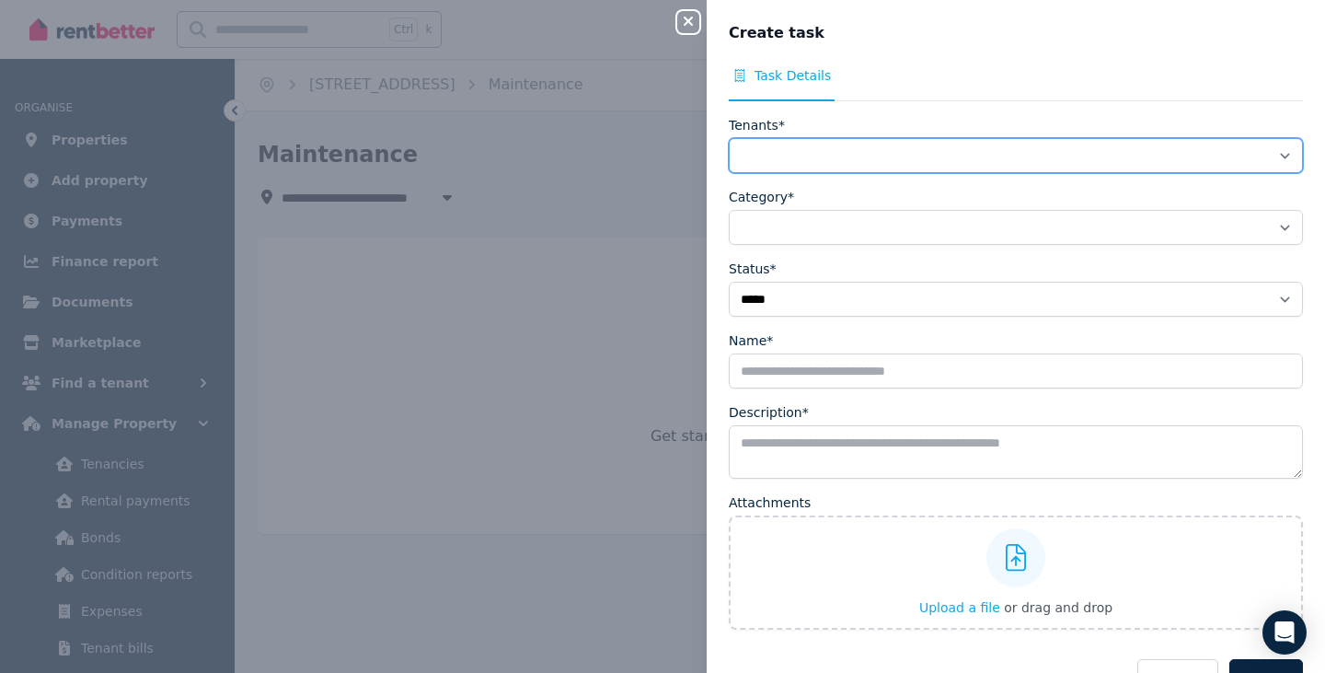
click at [823, 147] on select "**********" at bounding box center [1016, 155] width 574 height 35
select select "**********"
click at [729, 138] on select "**********" at bounding box center [1016, 155] width 574 height 35
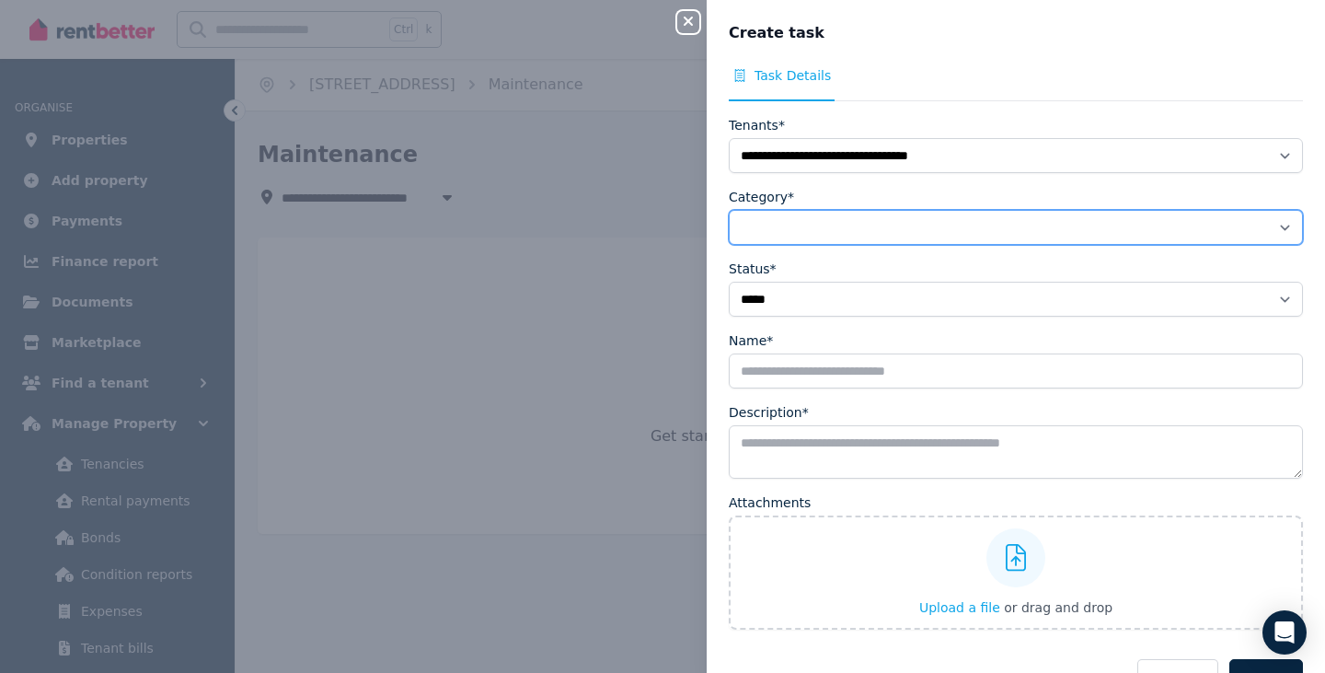
click at [790, 220] on select "**********" at bounding box center [1016, 227] width 574 height 35
select select "**********"
click at [729, 210] on select "**********" at bounding box center [1016, 227] width 574 height 35
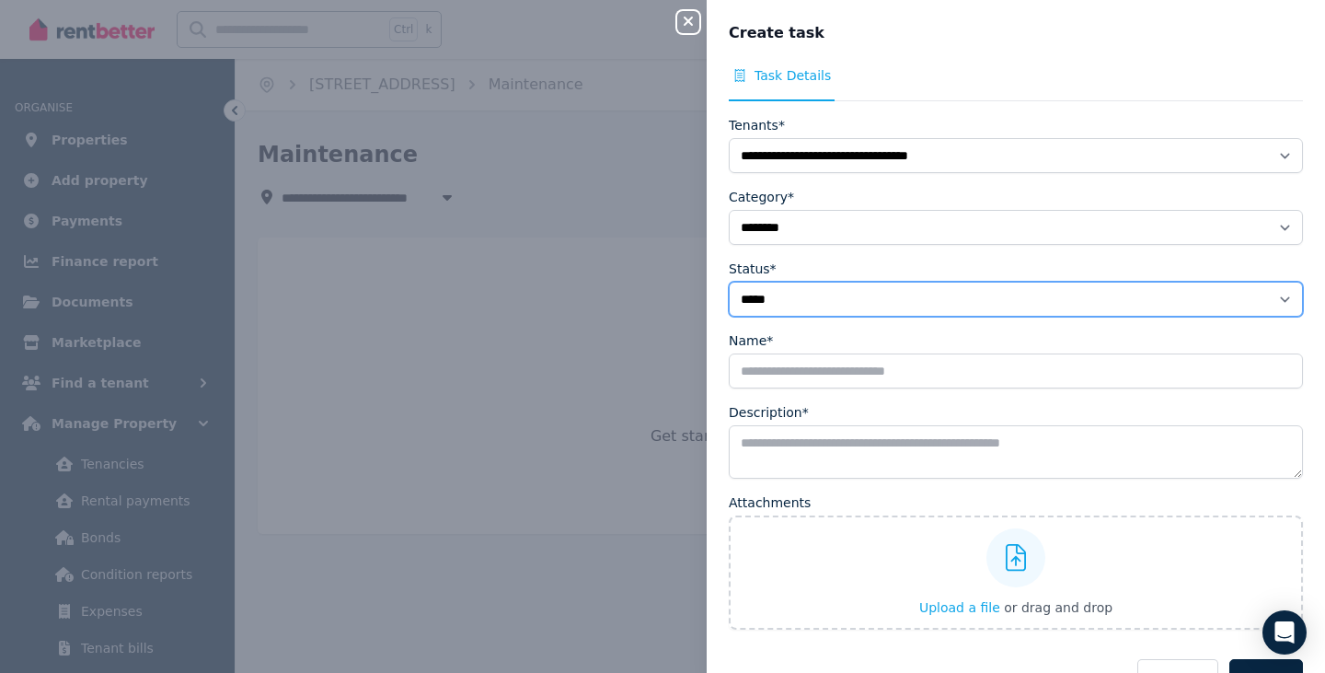
click at [902, 301] on select "**********" at bounding box center [1016, 299] width 574 height 35
click at [729, 282] on select "**********" at bounding box center [1016, 299] width 574 height 35
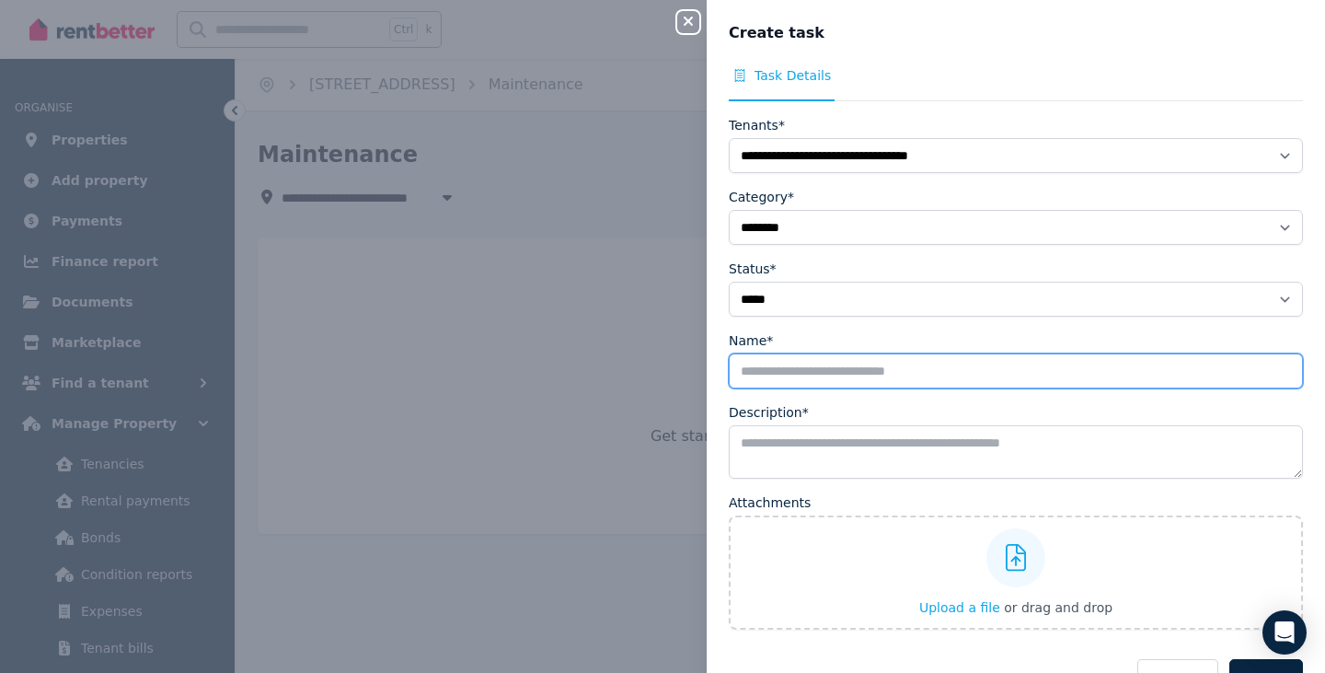
click at [893, 378] on input "Name*" at bounding box center [1016, 370] width 574 height 35
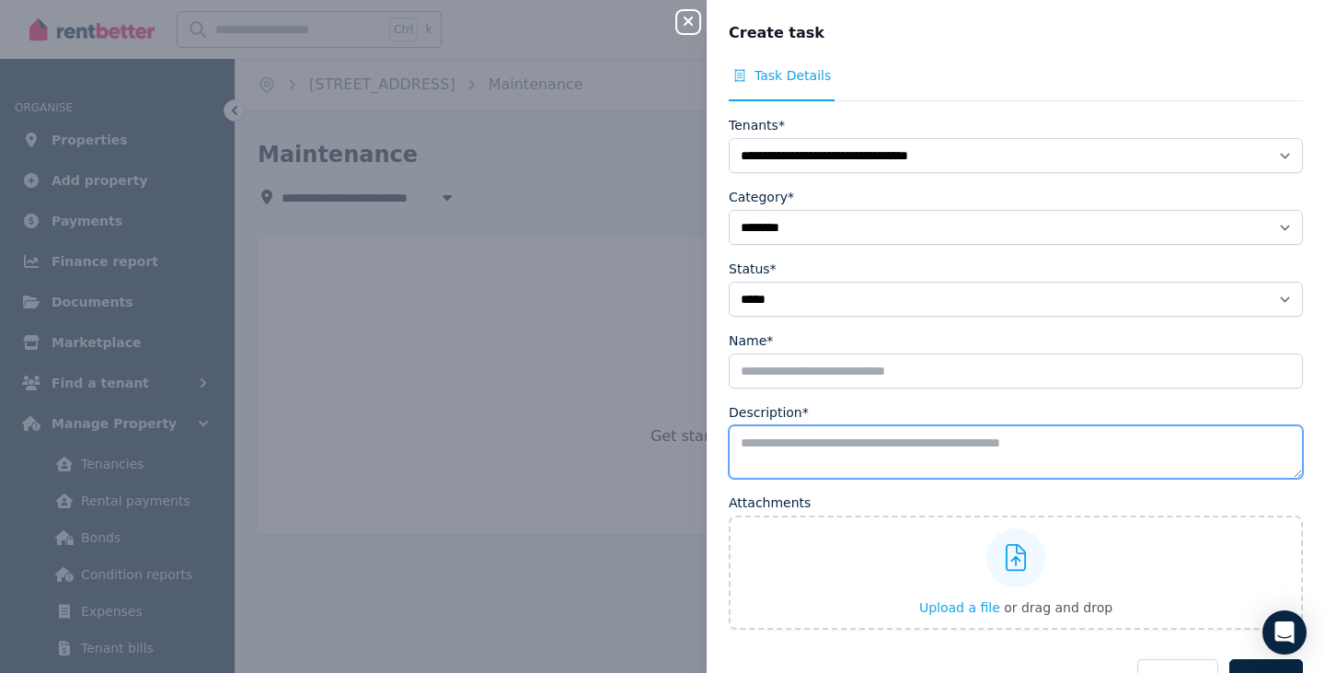
click at [766, 447] on textarea "Description*" at bounding box center [1016, 451] width 574 height 53
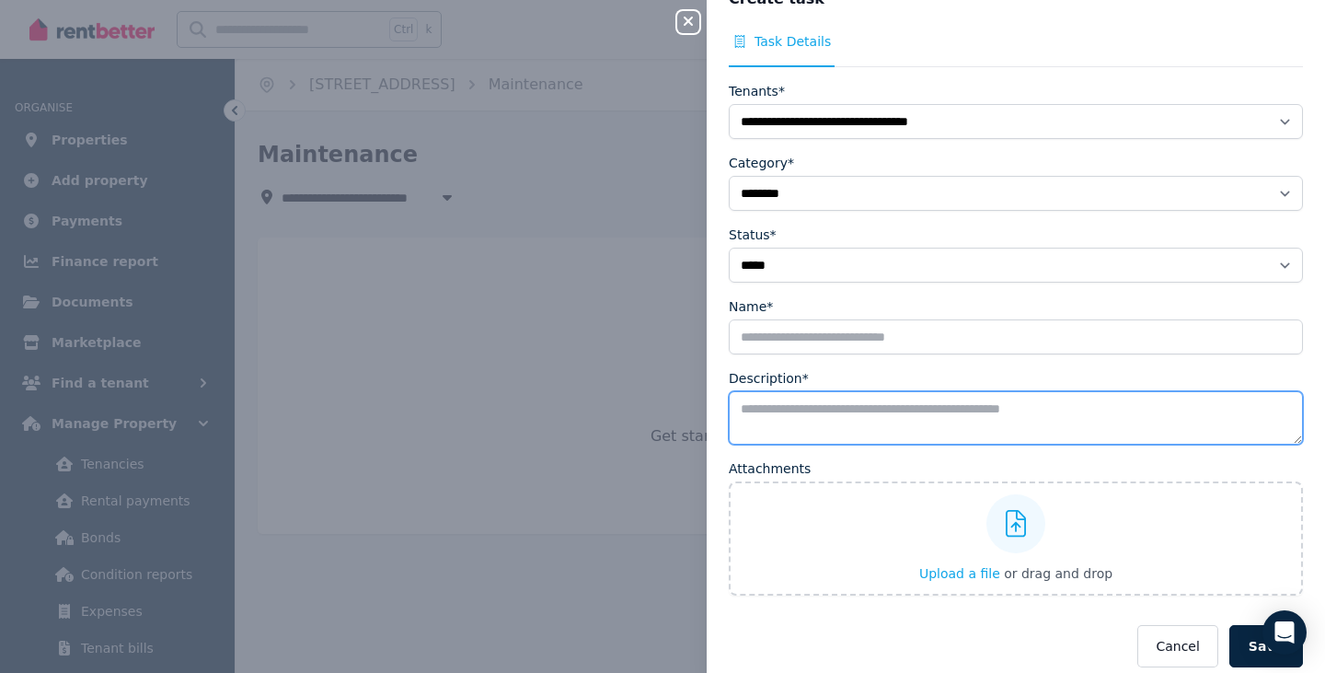
scroll to position [51, 0]
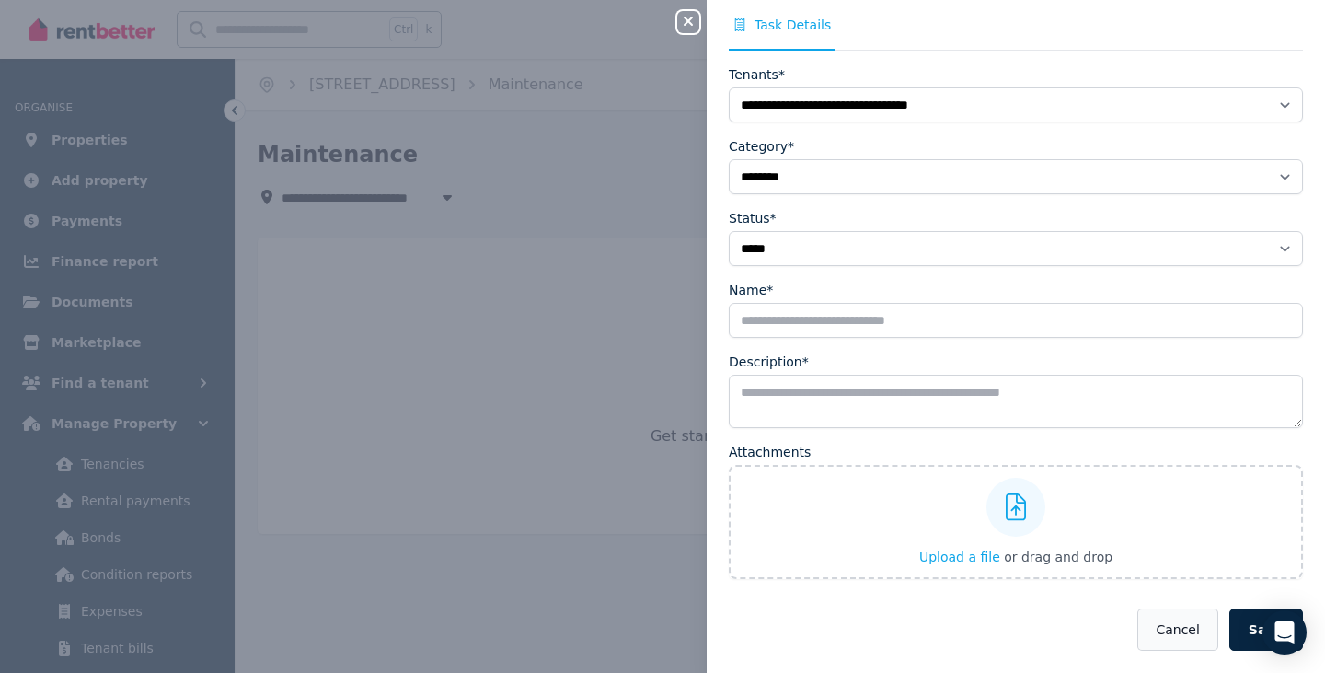
click at [1166, 634] on button "Cancel" at bounding box center [1178, 629] width 80 height 42
select select
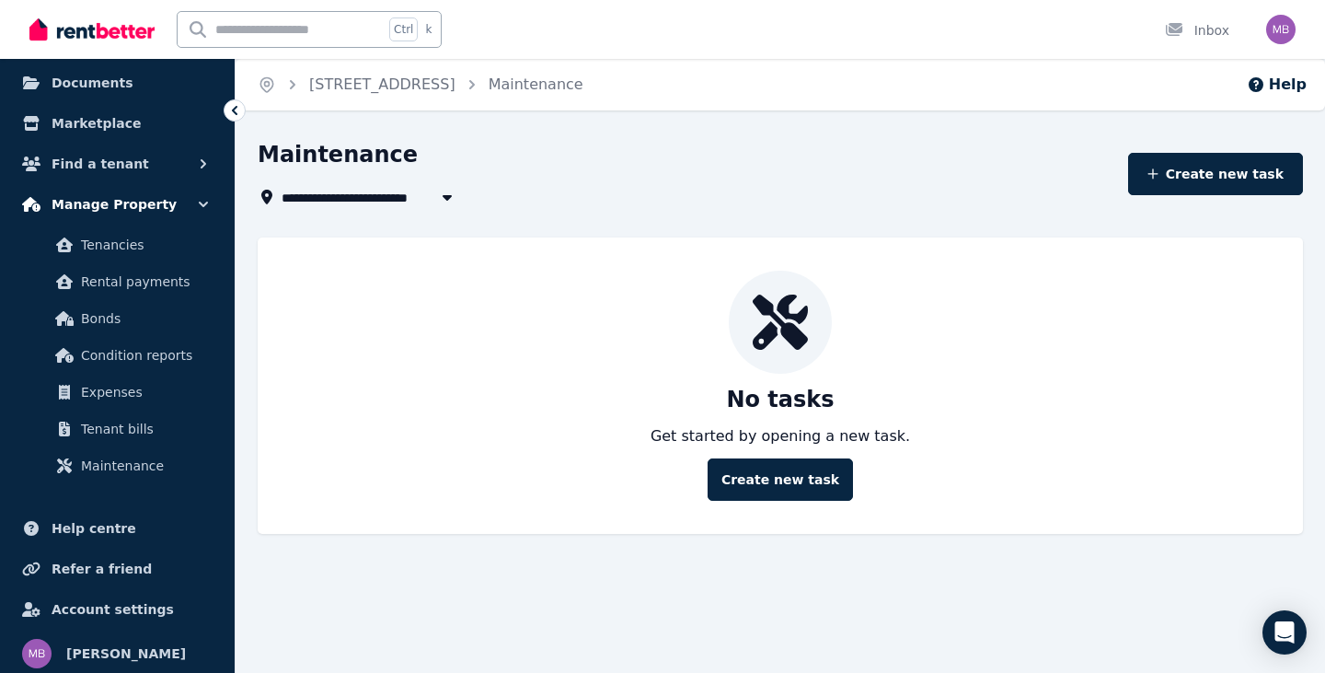
scroll to position [225, 0]
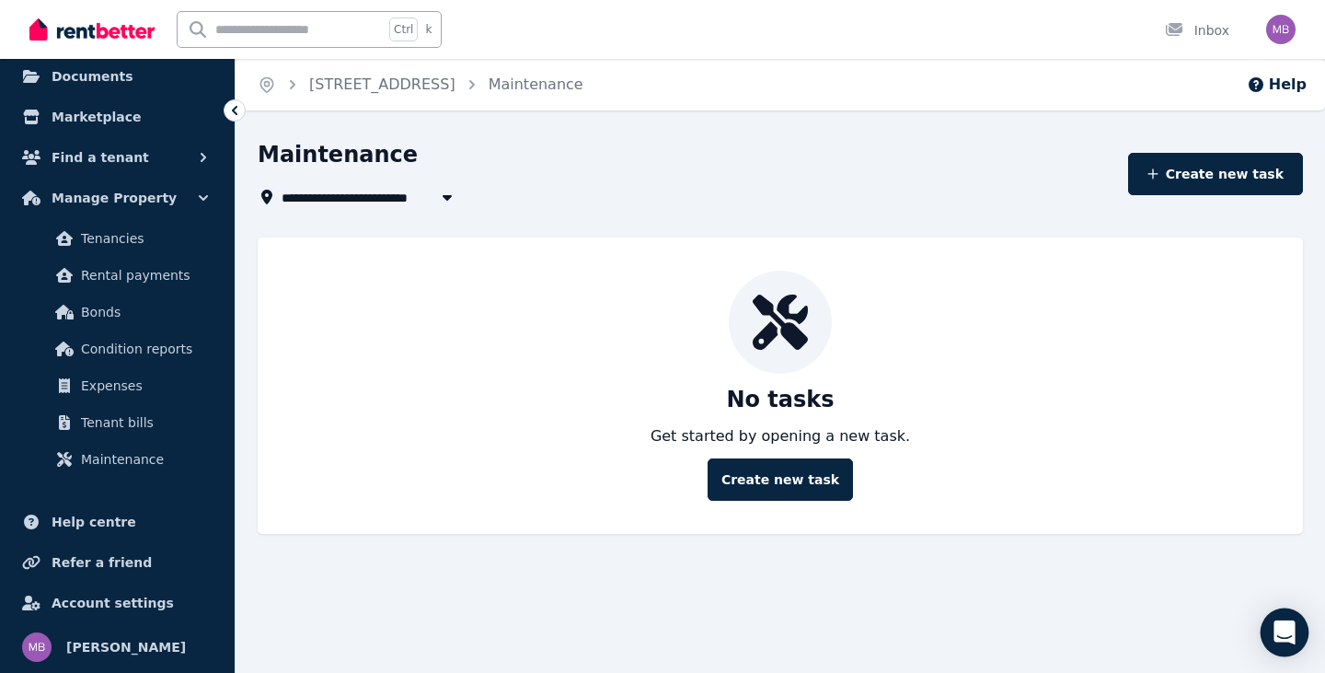
click at [1269, 631] on div "Open Intercom Messenger" at bounding box center [1285, 632] width 49 height 49
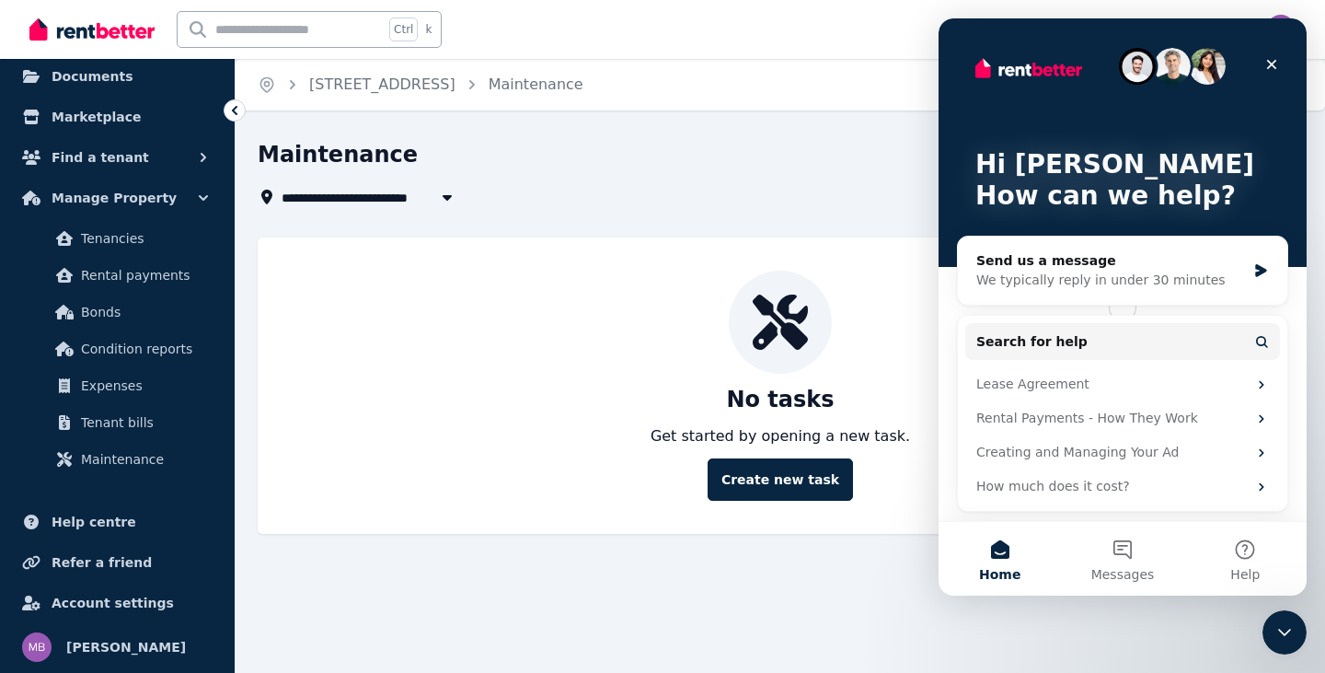
scroll to position [0, 0]
click at [1126, 556] on button "Messages" at bounding box center [1122, 559] width 122 height 74
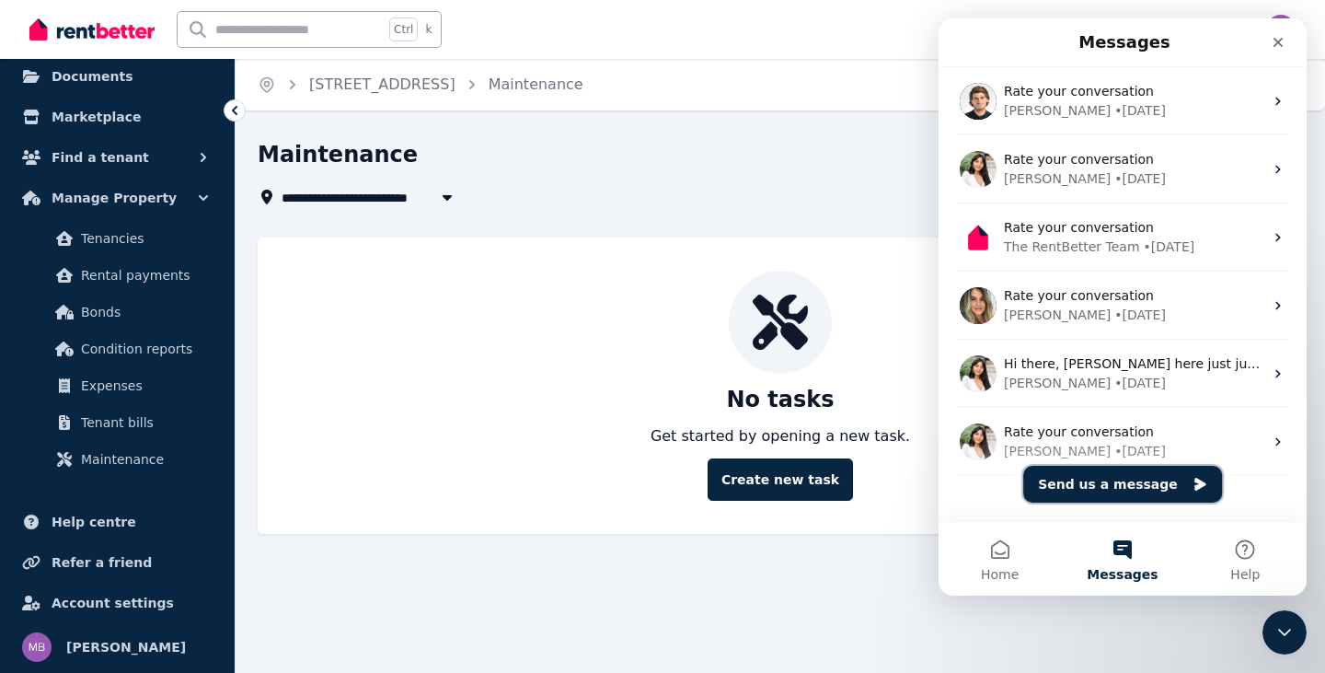
click at [1133, 486] on button "Send us a message" at bounding box center [1122, 484] width 199 height 37
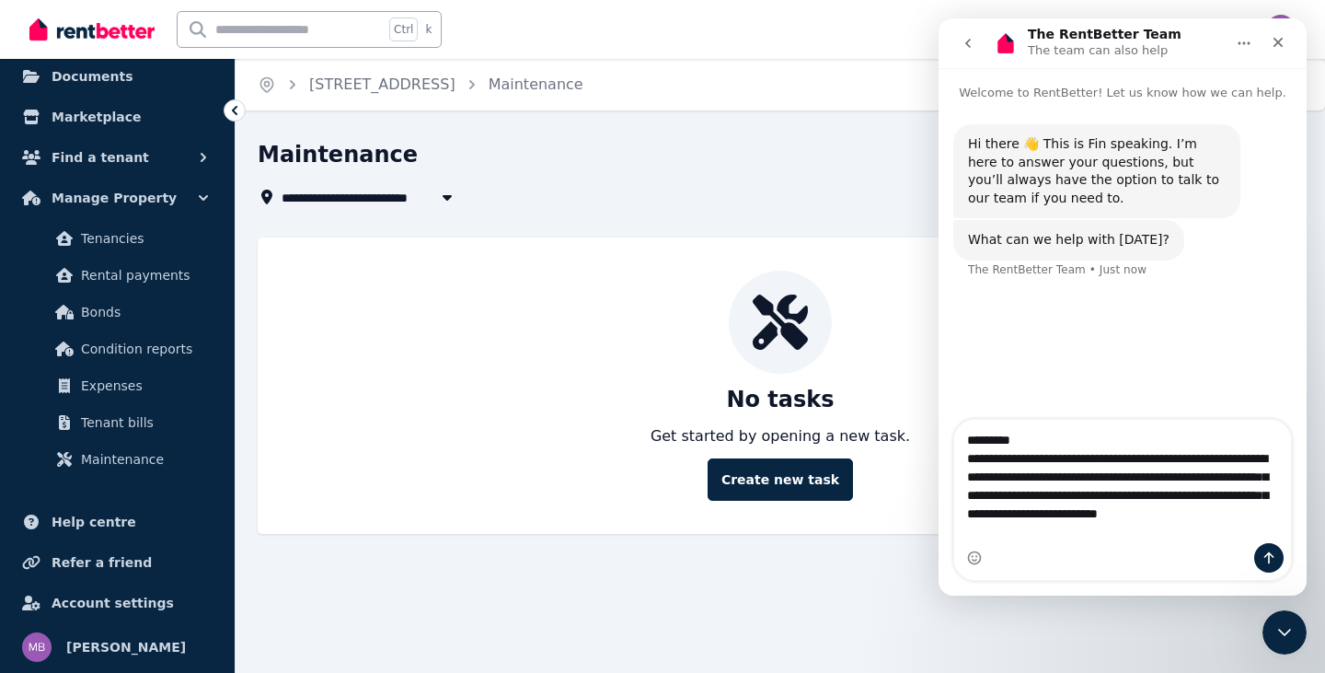
type textarea "**********"
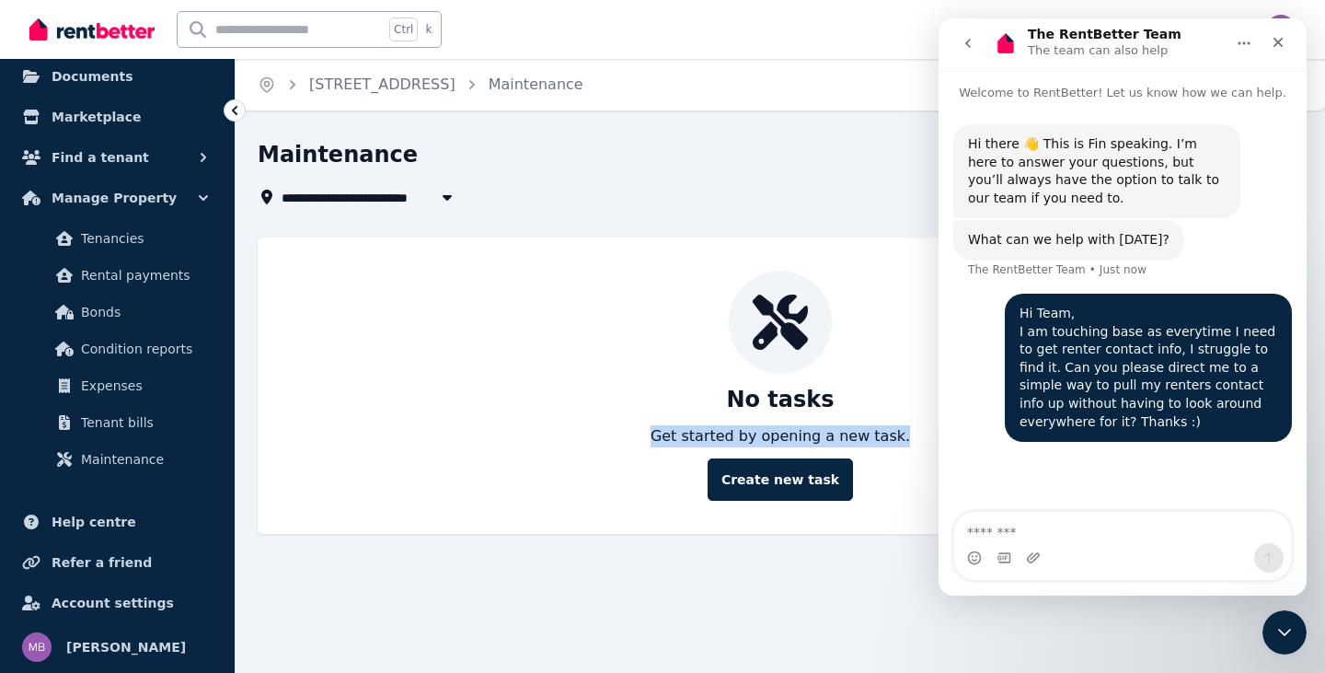
click at [576, 591] on div "**********" at bounding box center [662, 336] width 1325 height 673
click at [1275, 41] on icon "Close" at bounding box center [1278, 42] width 15 height 15
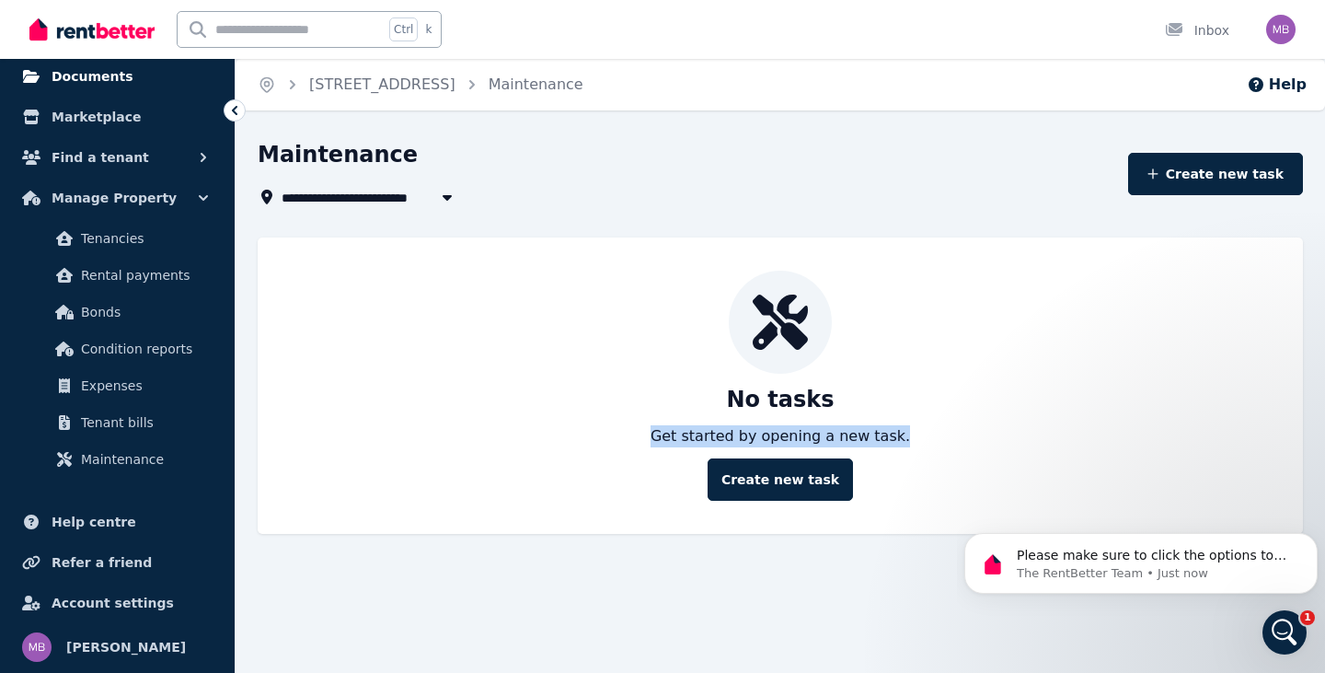
click at [102, 76] on span "Documents" at bounding box center [93, 76] width 82 height 22
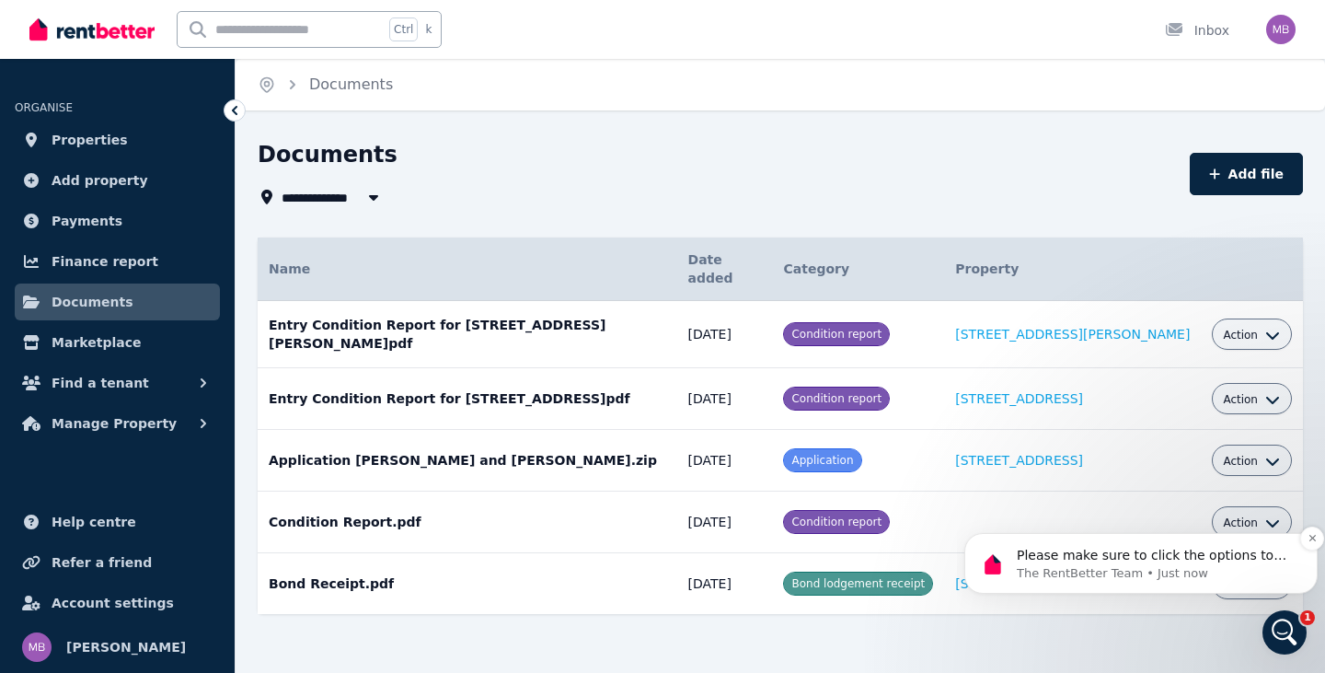
click at [1132, 567] on p "The RentBetter Team • Just now" at bounding box center [1156, 573] width 278 height 17
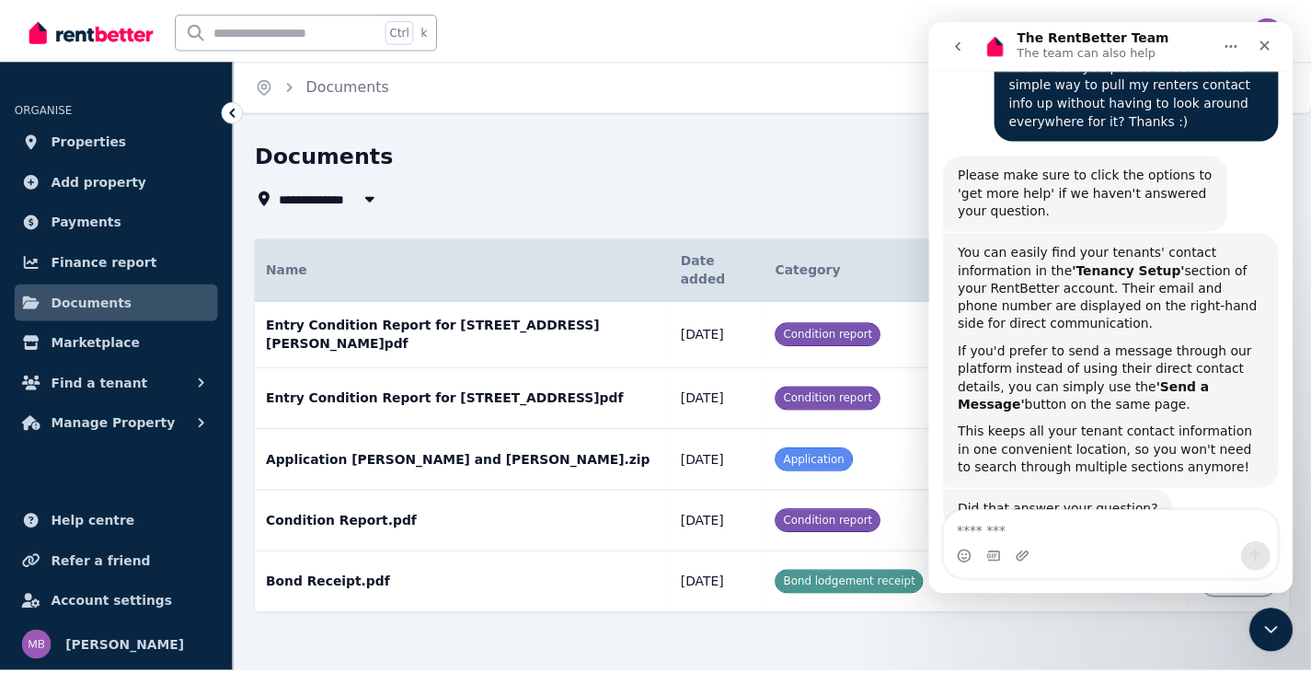
scroll to position [341, 0]
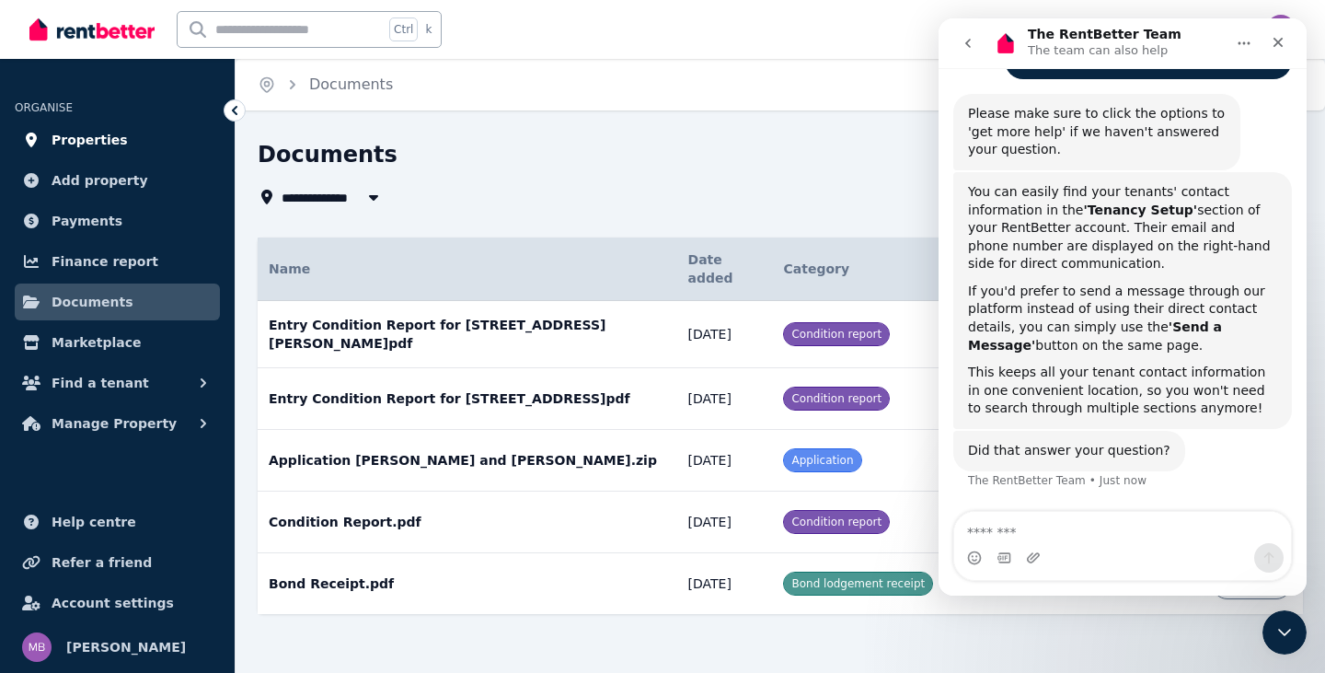
click at [117, 141] on link "Properties" at bounding box center [117, 139] width 205 height 37
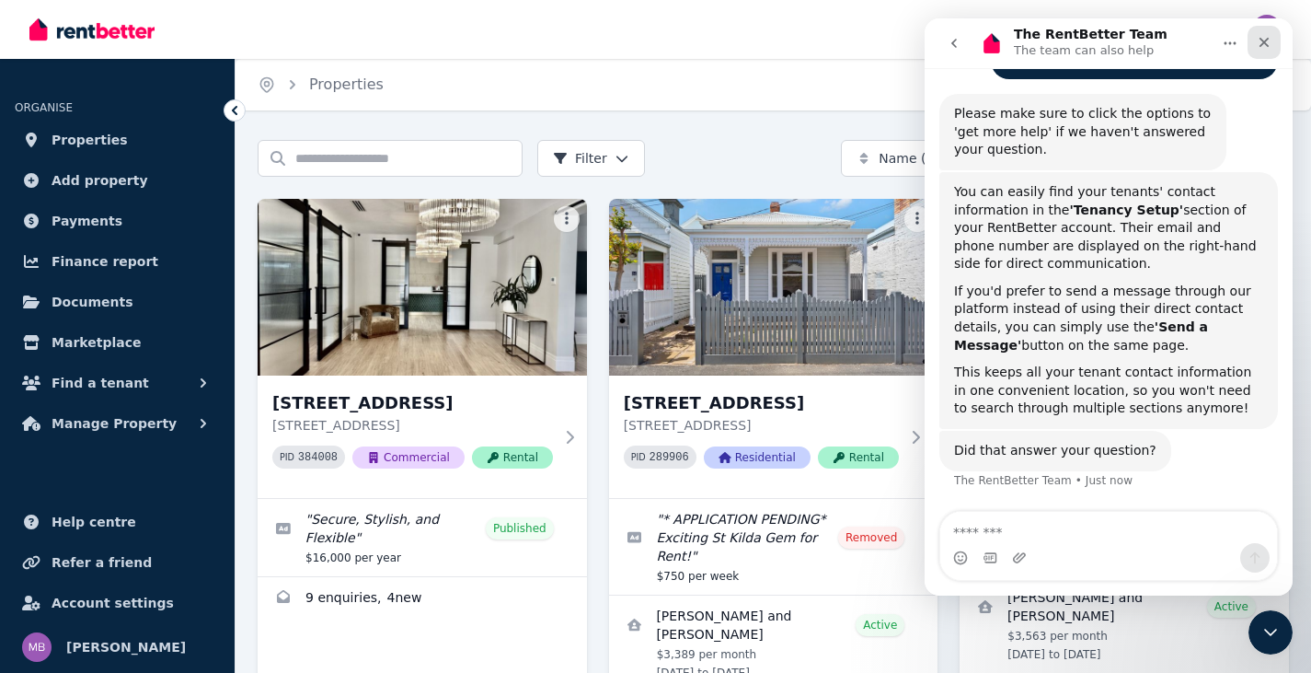
drag, startPoint x: 1265, startPoint y: 38, endPoint x: 2162, endPoint y: 162, distance: 905.0
click at [1265, 38] on icon "Close" at bounding box center [1264, 42] width 15 height 15
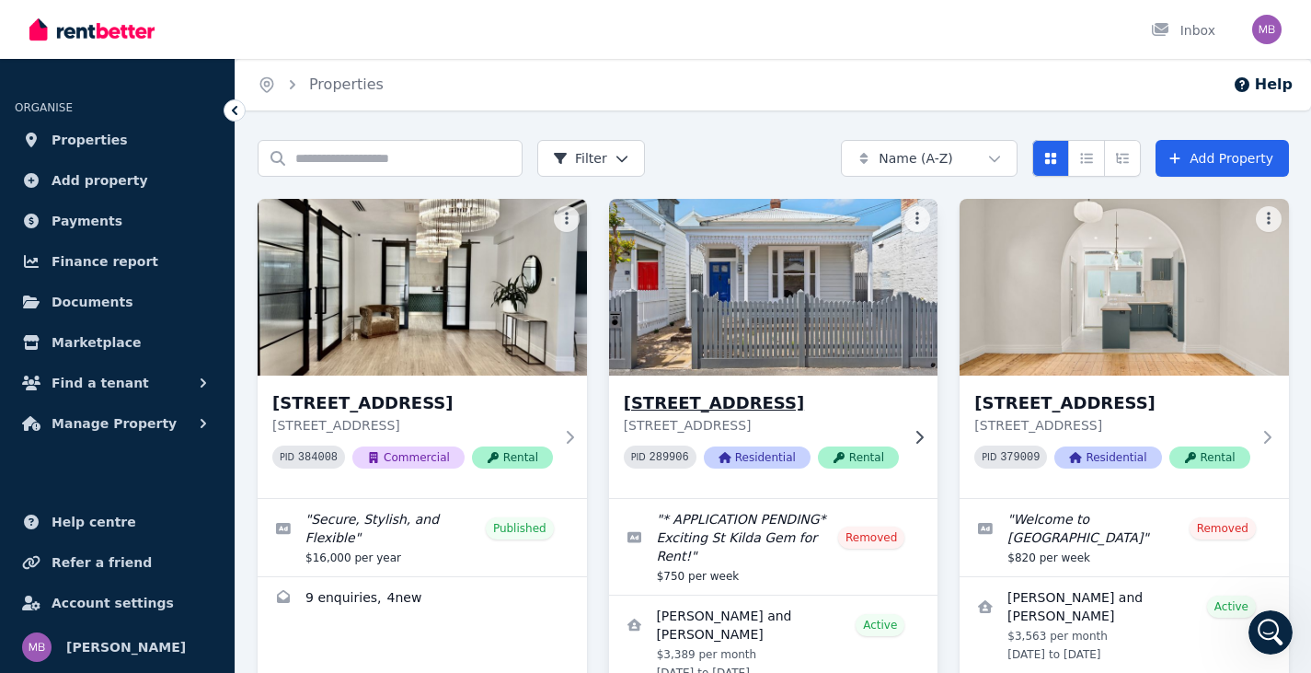
click at [741, 411] on h3 "[STREET_ADDRESS]" at bounding box center [761, 403] width 275 height 26
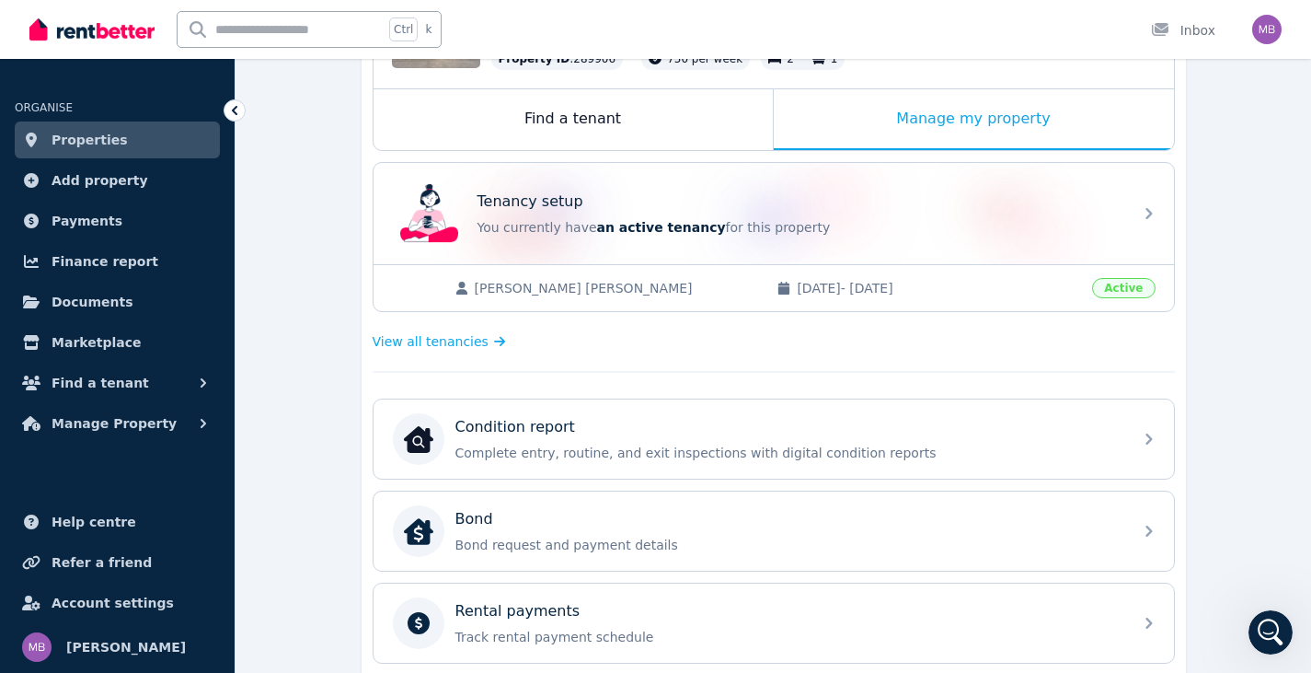
scroll to position [276, 0]
click at [1004, 110] on div "Manage my property" at bounding box center [974, 118] width 400 height 61
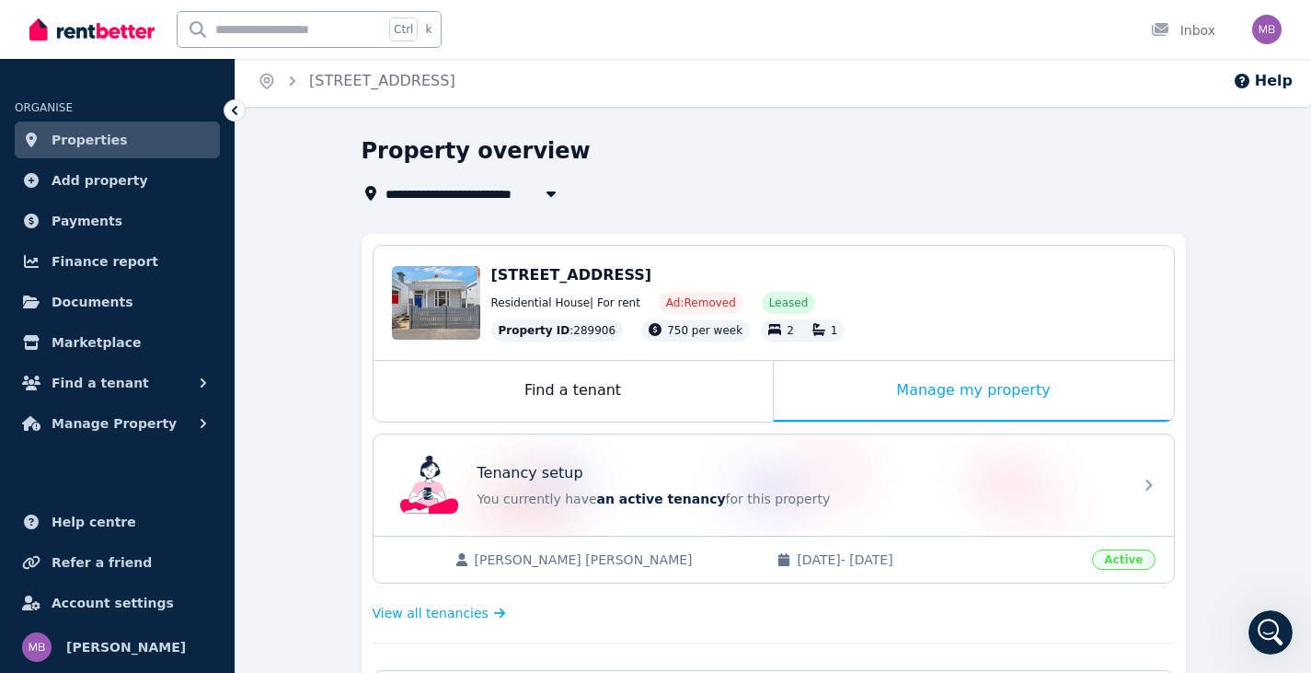
scroll to position [0, 0]
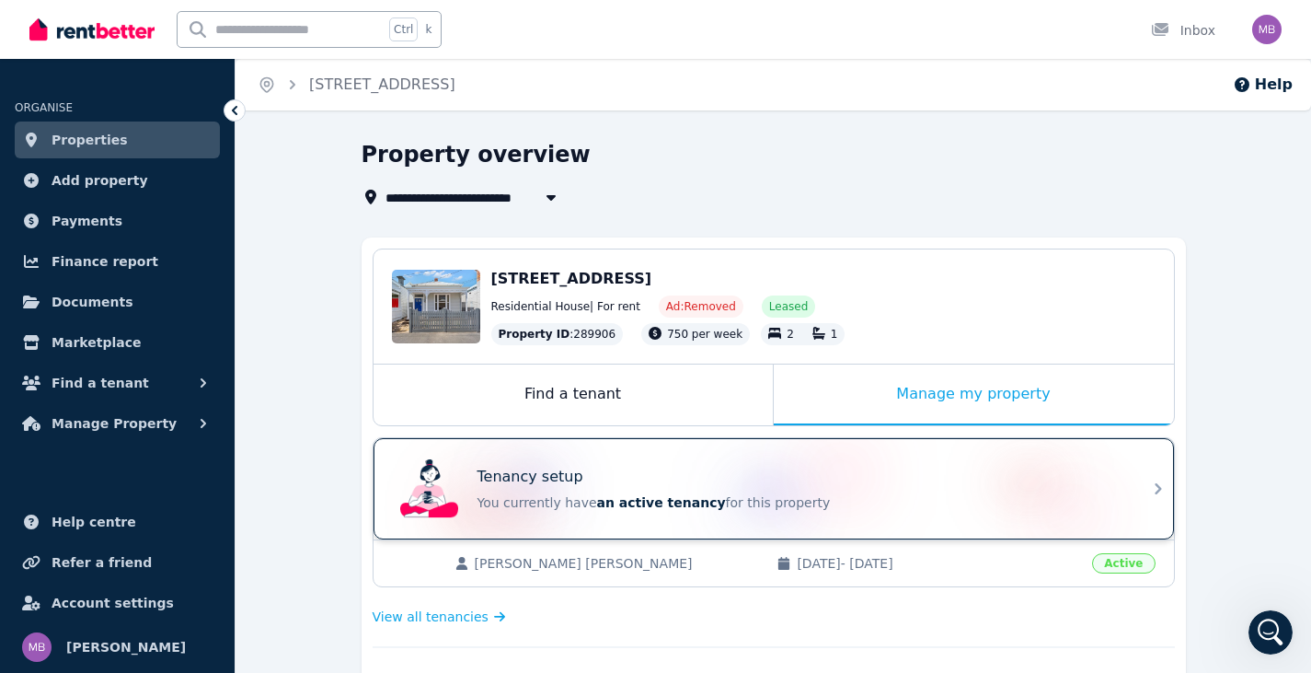
click at [692, 495] on p "You currently have an active tenancy for this property" at bounding box center [800, 502] width 644 height 18
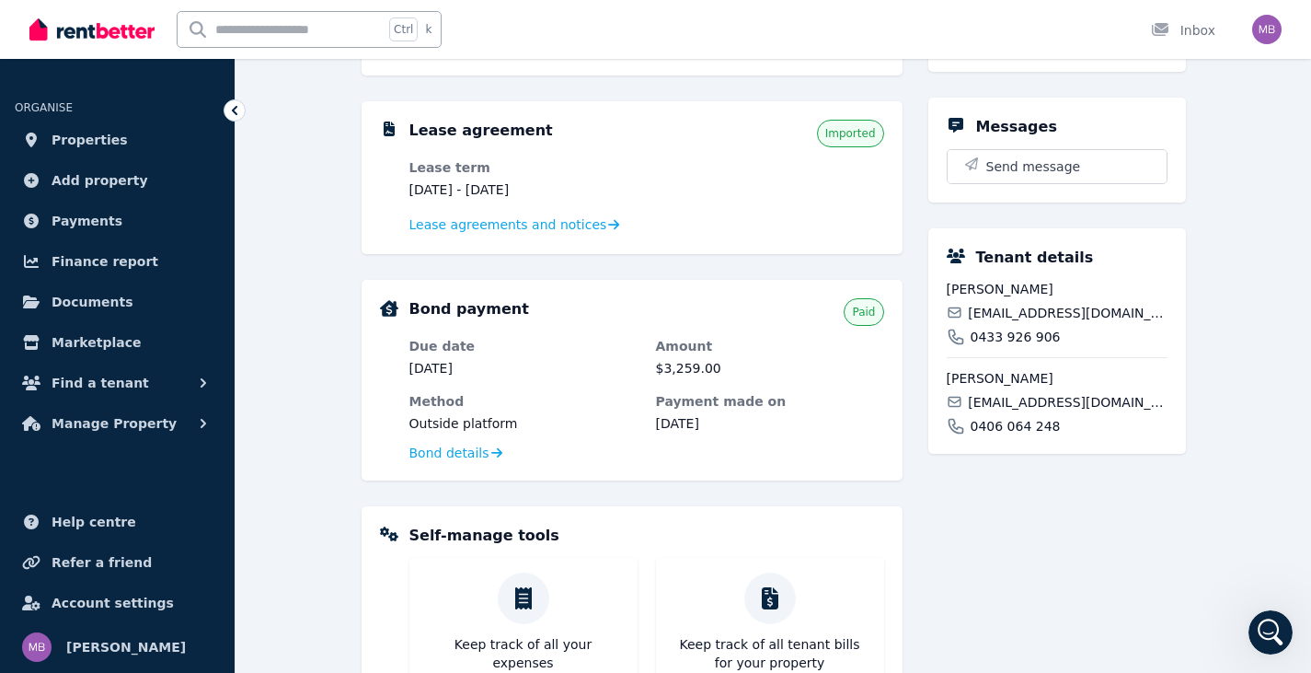
scroll to position [368, 0]
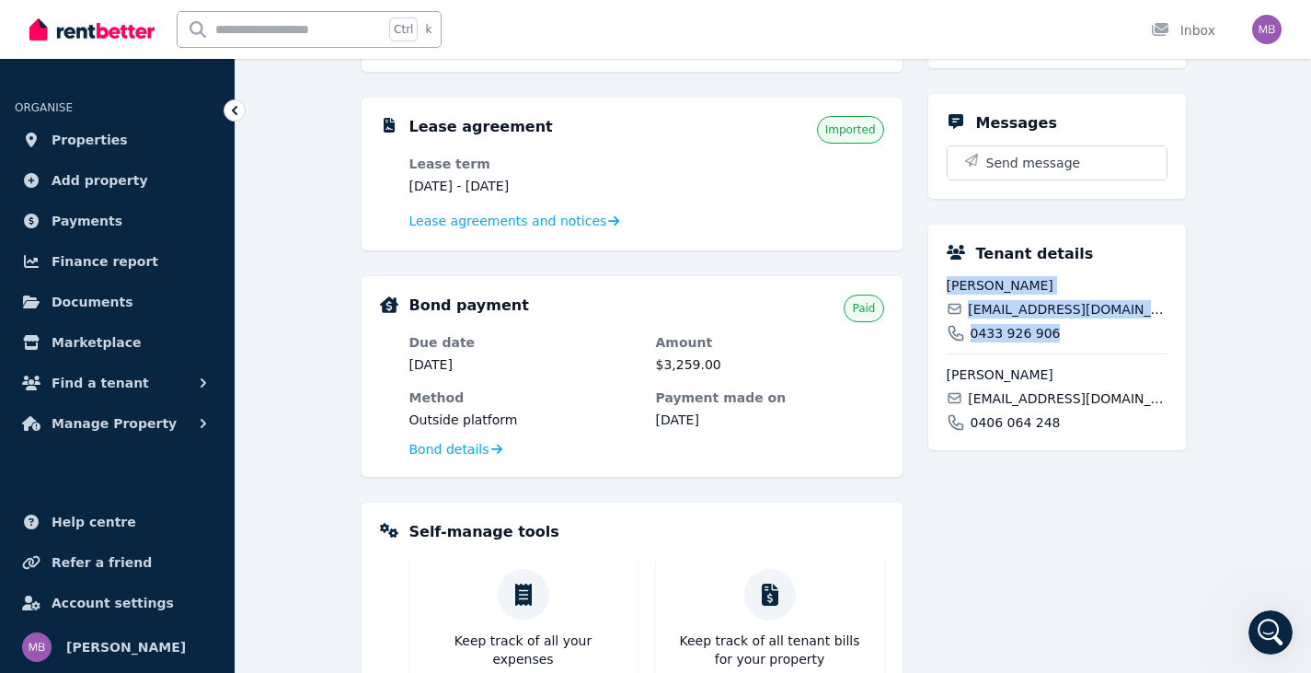
drag, startPoint x: 946, startPoint y: 280, endPoint x: 1057, endPoint y: 320, distance: 117.6
click at [1057, 323] on div "Tenant details [PERSON_NAME] [EMAIL_ADDRESS][DOMAIN_NAME] 0433 926 906 [PERSON_…" at bounding box center [1058, 337] width 258 height 225
copy div "[PERSON_NAME] [EMAIL_ADDRESS][DOMAIN_NAME] 0433 926 906"
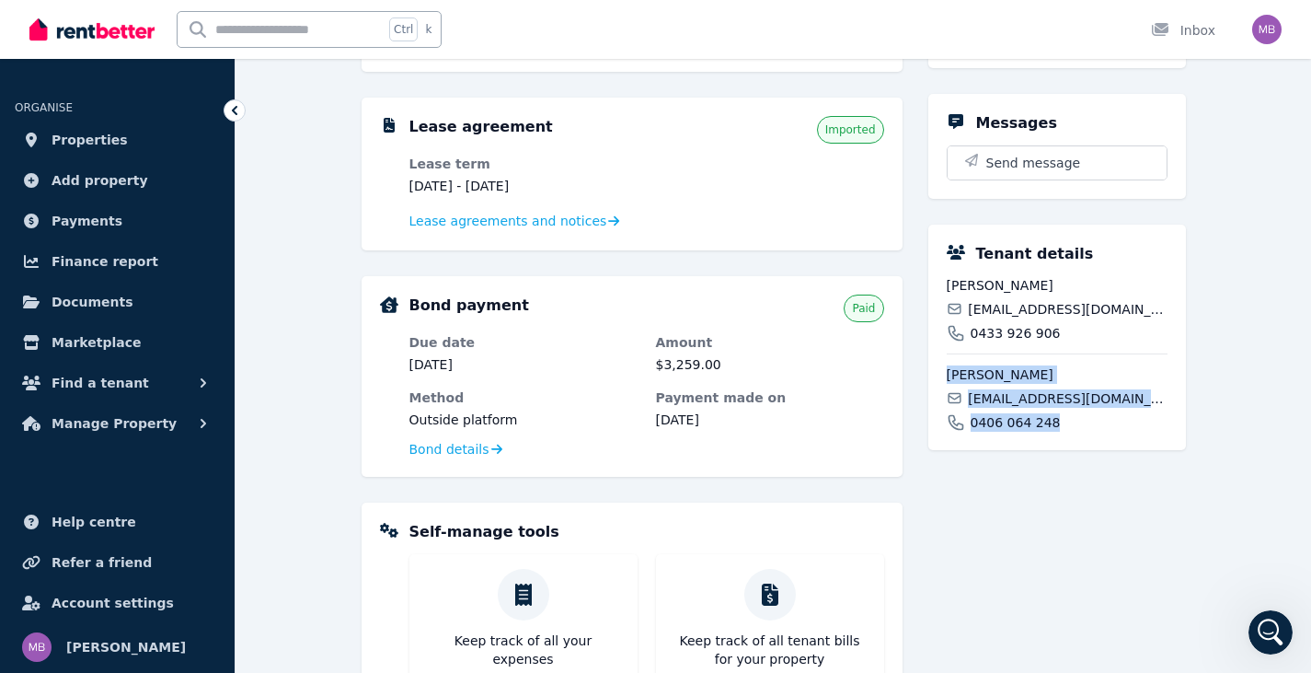
drag, startPoint x: 1085, startPoint y: 423, endPoint x: 990, endPoint y: 376, distance: 105.8
click at [929, 376] on div "Tenant details [PERSON_NAME] [EMAIL_ADDRESS][DOMAIN_NAME] 0433 926 906 [PERSON_…" at bounding box center [1058, 337] width 258 height 225
copy div "[PERSON_NAME] Veligandla [EMAIL_ADDRESS][DOMAIN_NAME] 0406 064 248"
click at [100, 144] on span "Properties" at bounding box center [90, 140] width 76 height 22
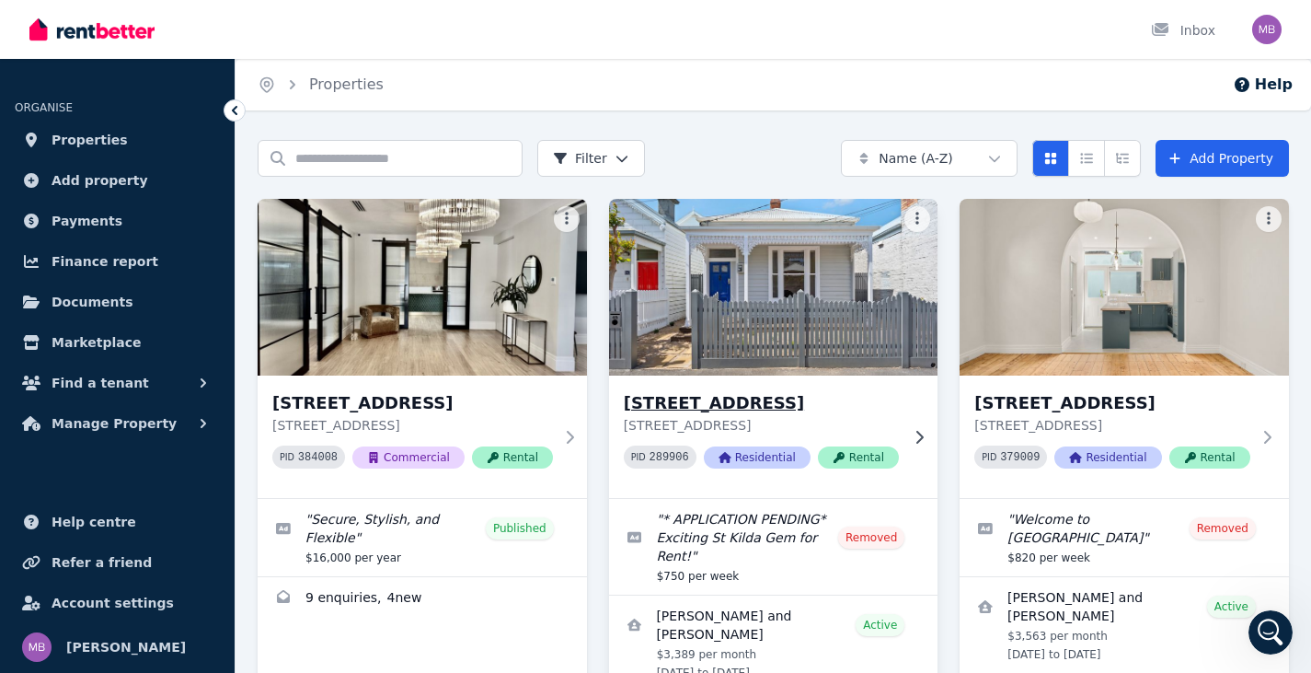
click at [710, 404] on h3 "[STREET_ADDRESS]" at bounding box center [761, 403] width 275 height 26
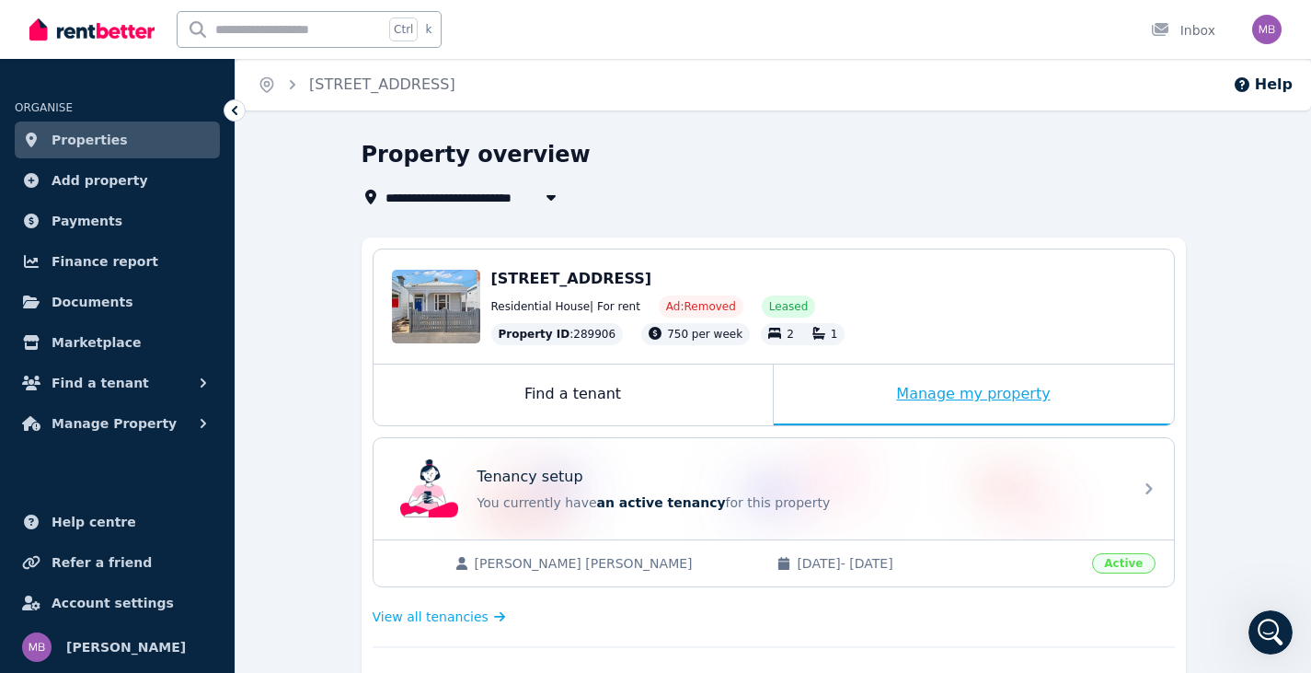
click at [995, 387] on div "Manage my property" at bounding box center [974, 394] width 400 height 61
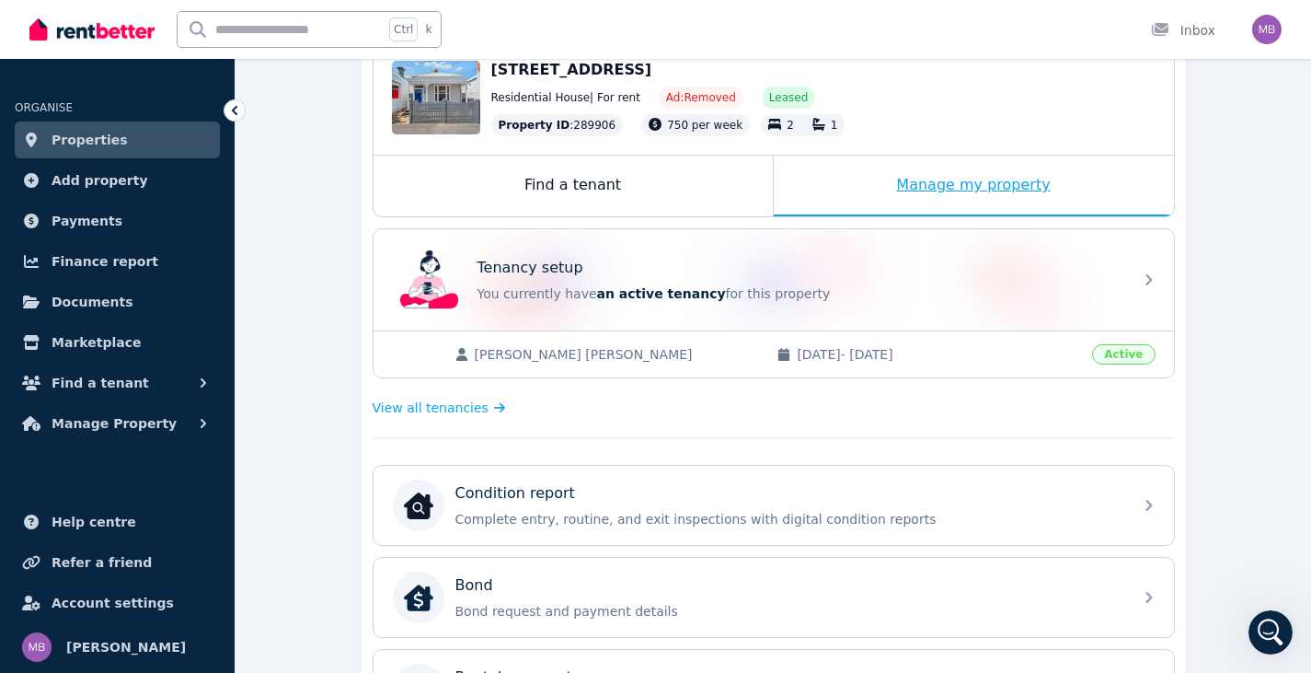
scroll to position [368, 0]
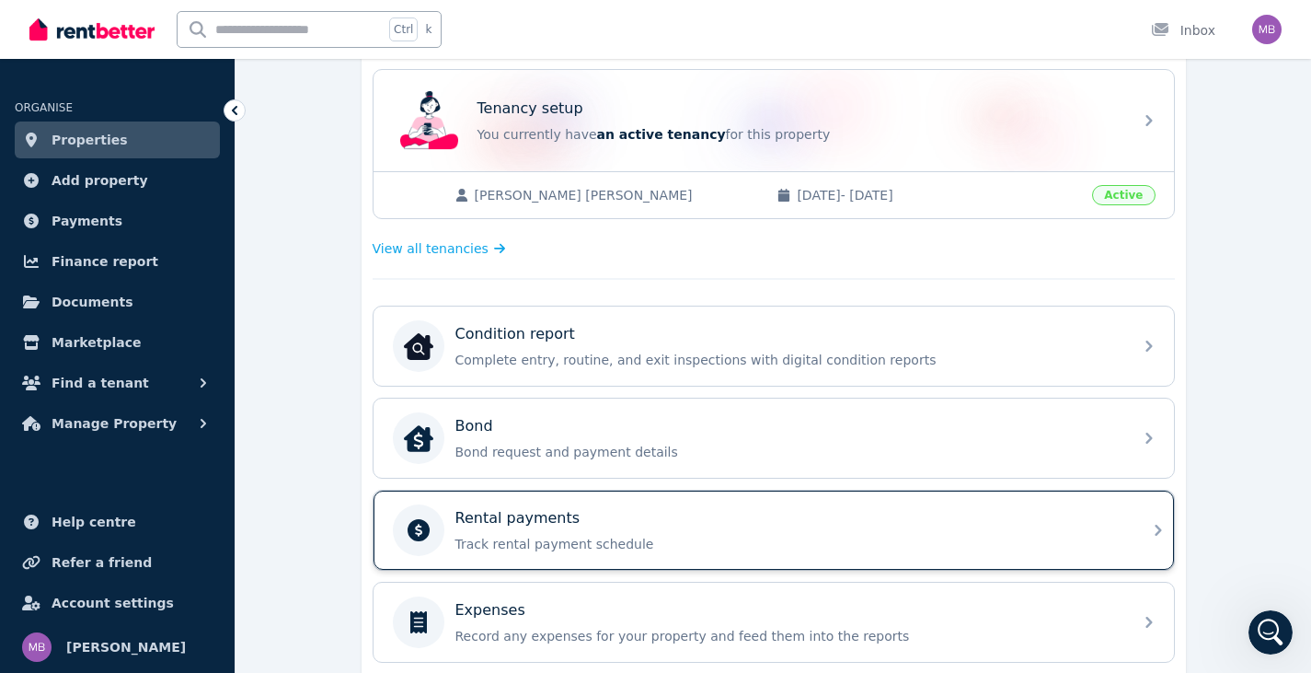
click at [1107, 529] on div "Rental payments Track rental payment schedule" at bounding box center [789, 530] width 666 height 46
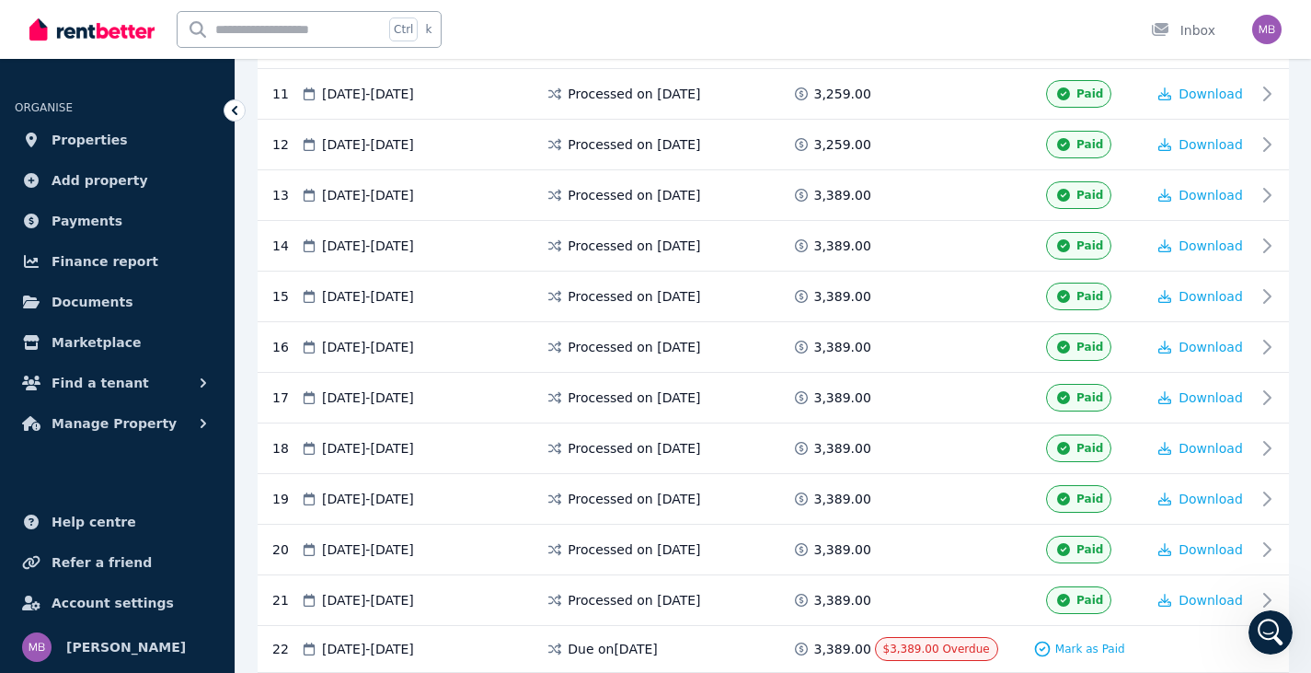
scroll to position [1110, 0]
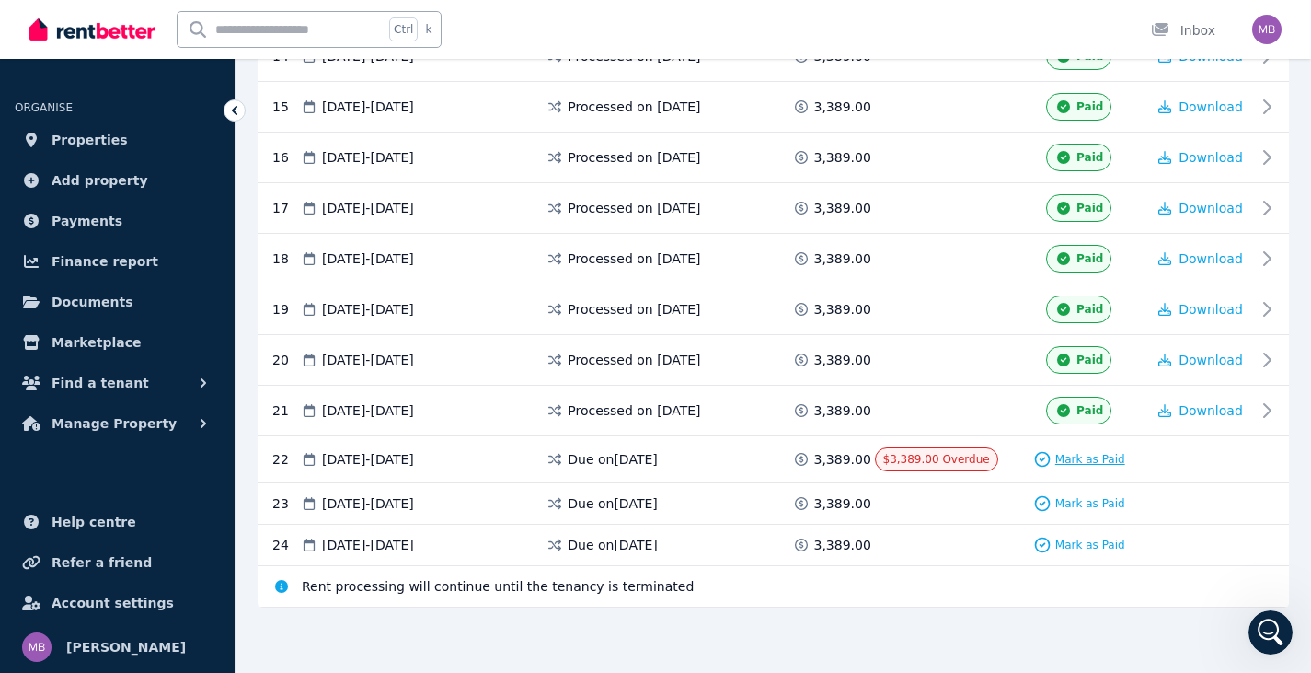
click at [1102, 464] on span "Mark as Paid" at bounding box center [1091, 459] width 70 height 15
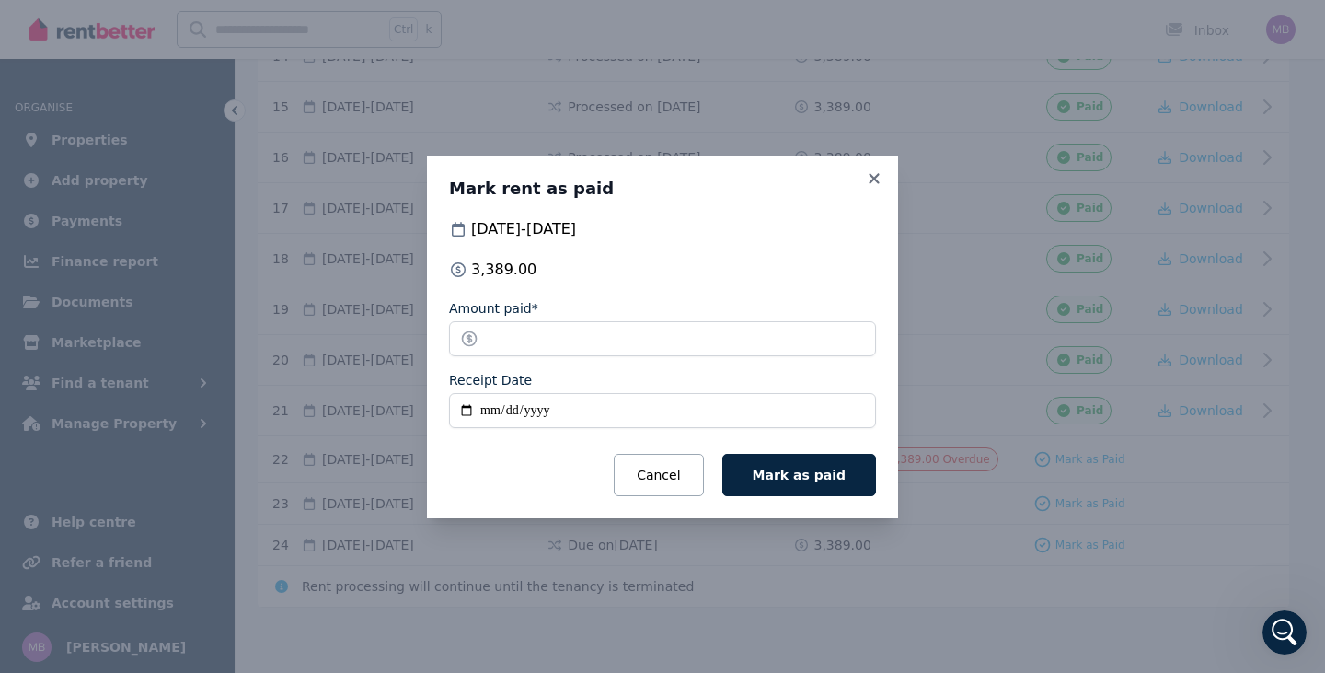
click at [562, 411] on input "Receipt Date" at bounding box center [662, 410] width 427 height 35
type input "**********"
click at [840, 477] on span "Mark as paid" at bounding box center [799, 475] width 93 height 15
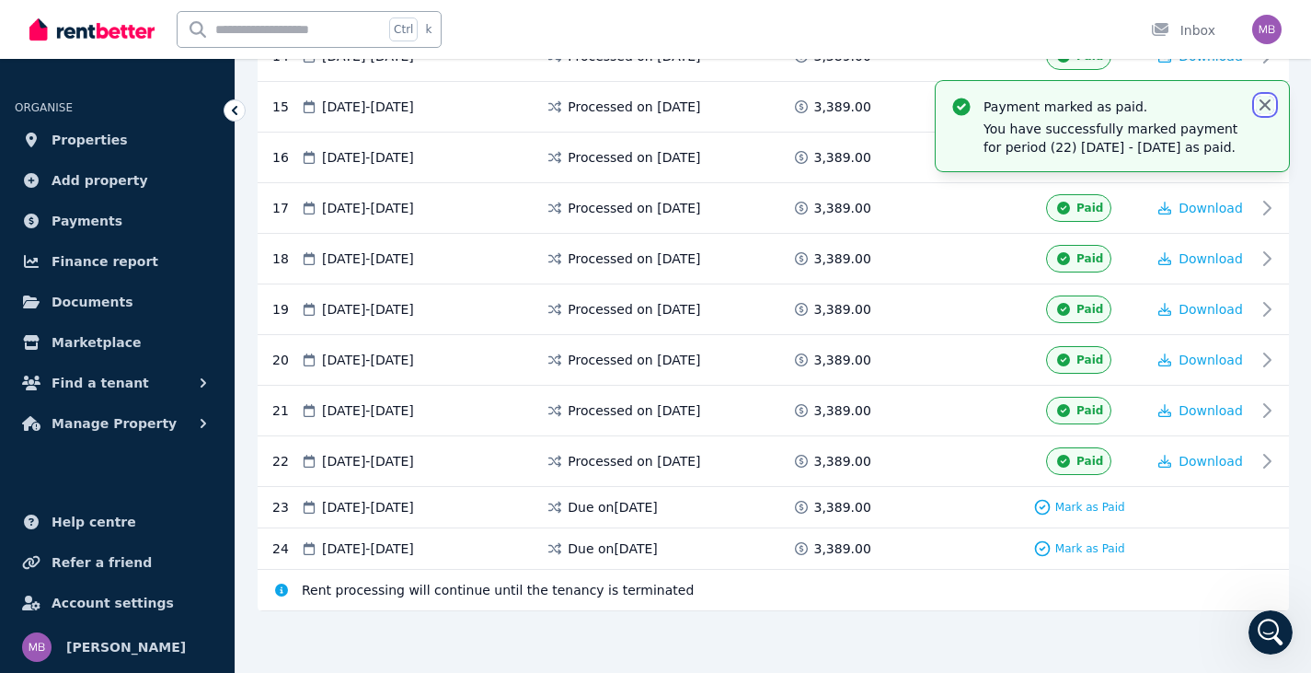
click at [1263, 106] on icon "button" at bounding box center [1265, 105] width 18 height 18
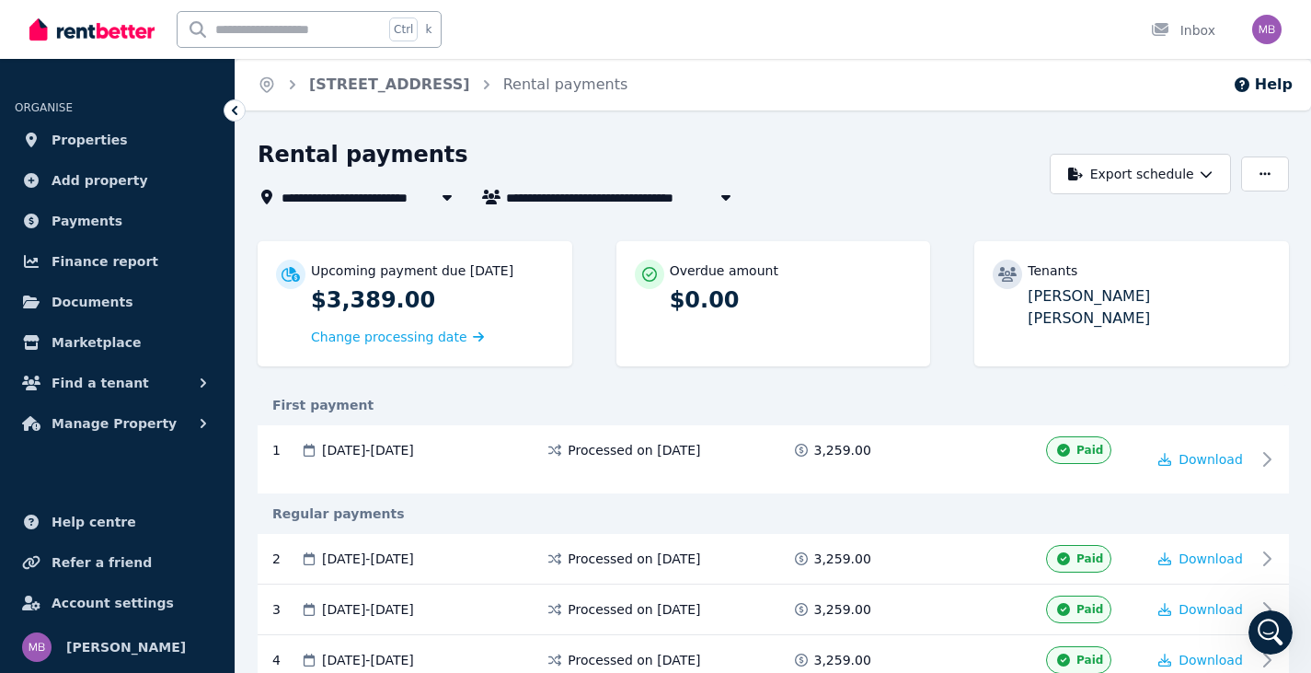
scroll to position [0, 0]
click at [100, 130] on span "Properties" at bounding box center [90, 140] width 76 height 22
